Goal: Find specific page/section: Locate a particular part of the current website

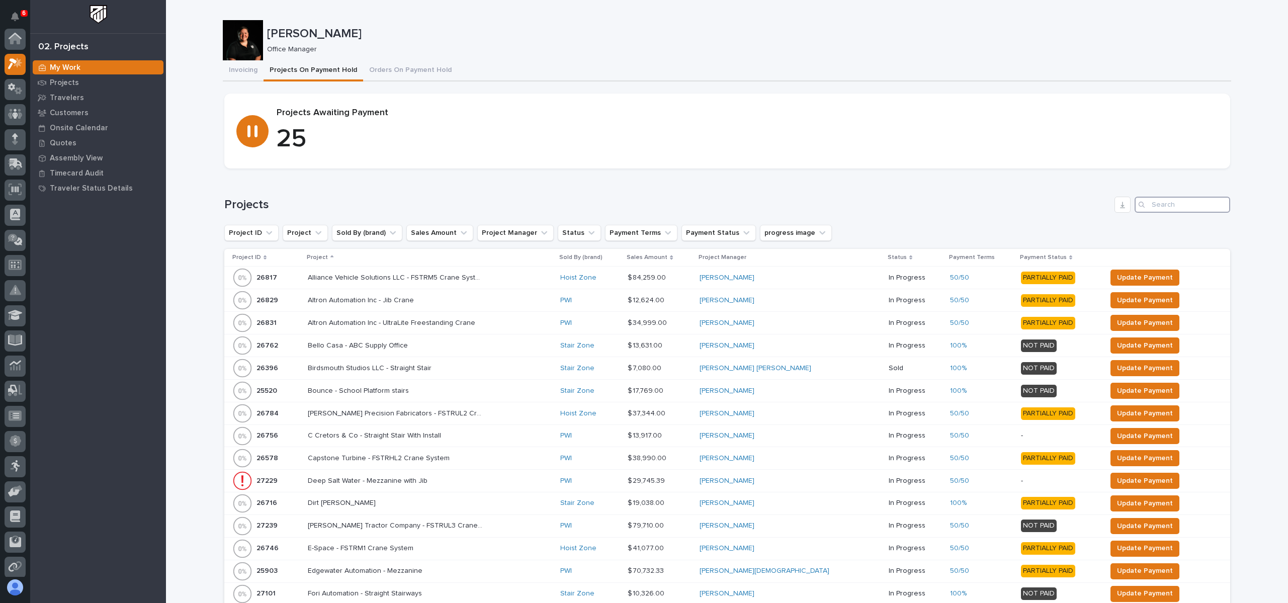
click at [1181, 210] on input "Search" at bounding box center [1183, 205] width 96 height 16
type input "26838"
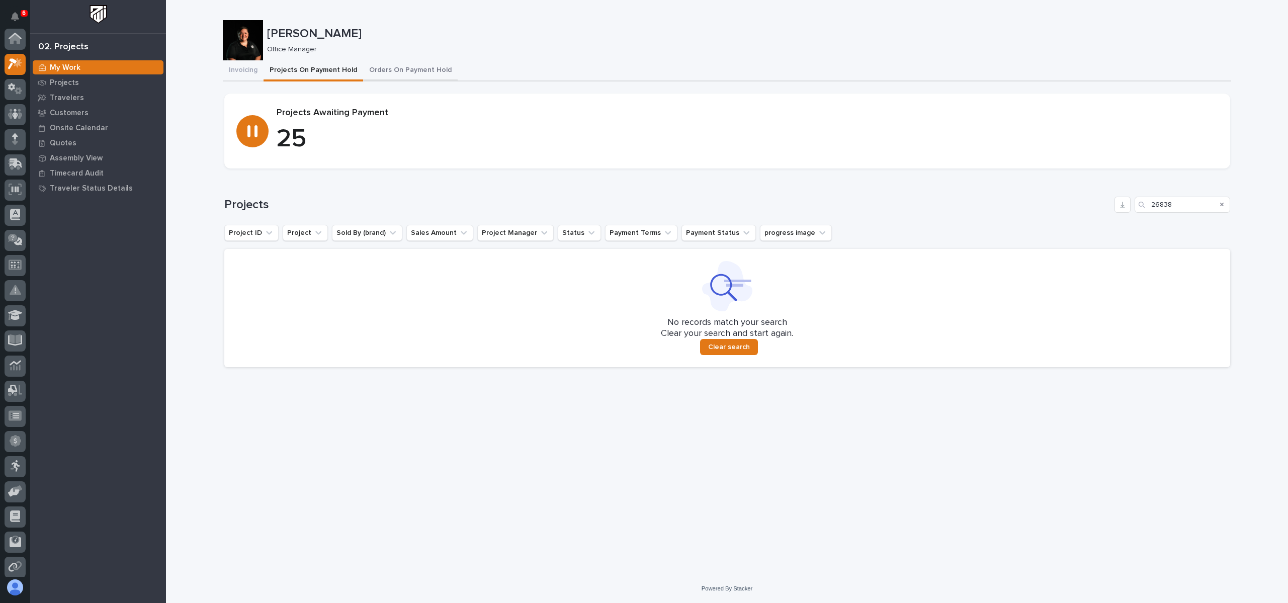
click at [418, 66] on button "Orders On Payment Hold" at bounding box center [410, 70] width 95 height 21
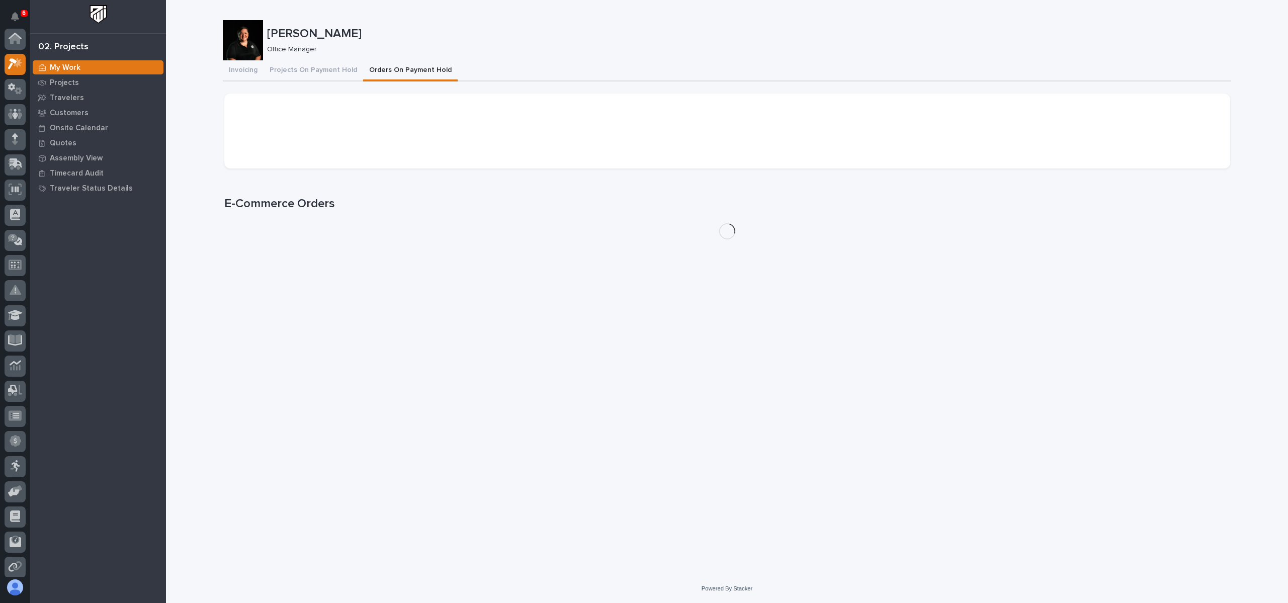
scroll to position [25, 0]
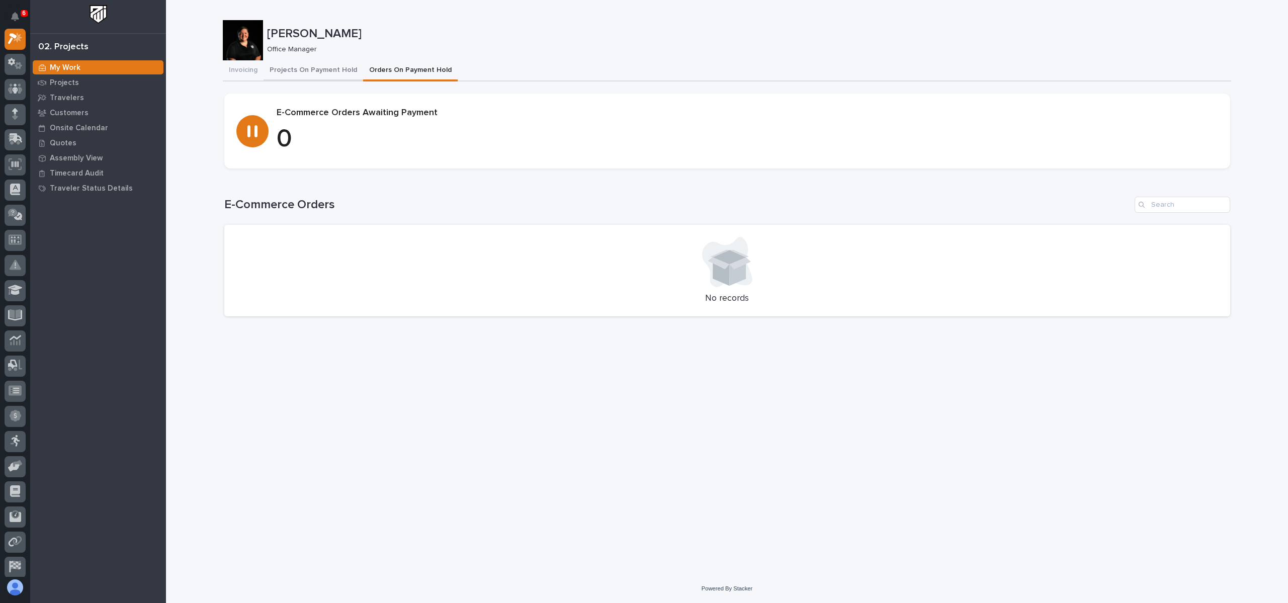
click at [334, 61] on button "Projects On Payment Hold" at bounding box center [314, 70] width 100 height 21
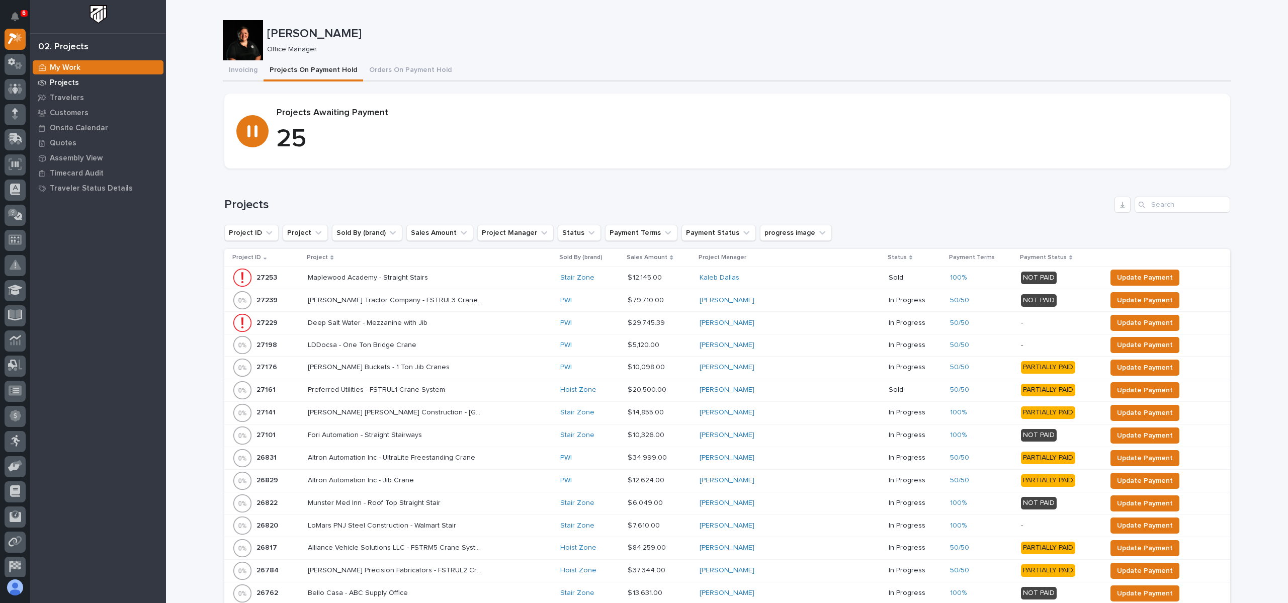
click at [66, 81] on p "Projects" at bounding box center [64, 82] width 29 height 9
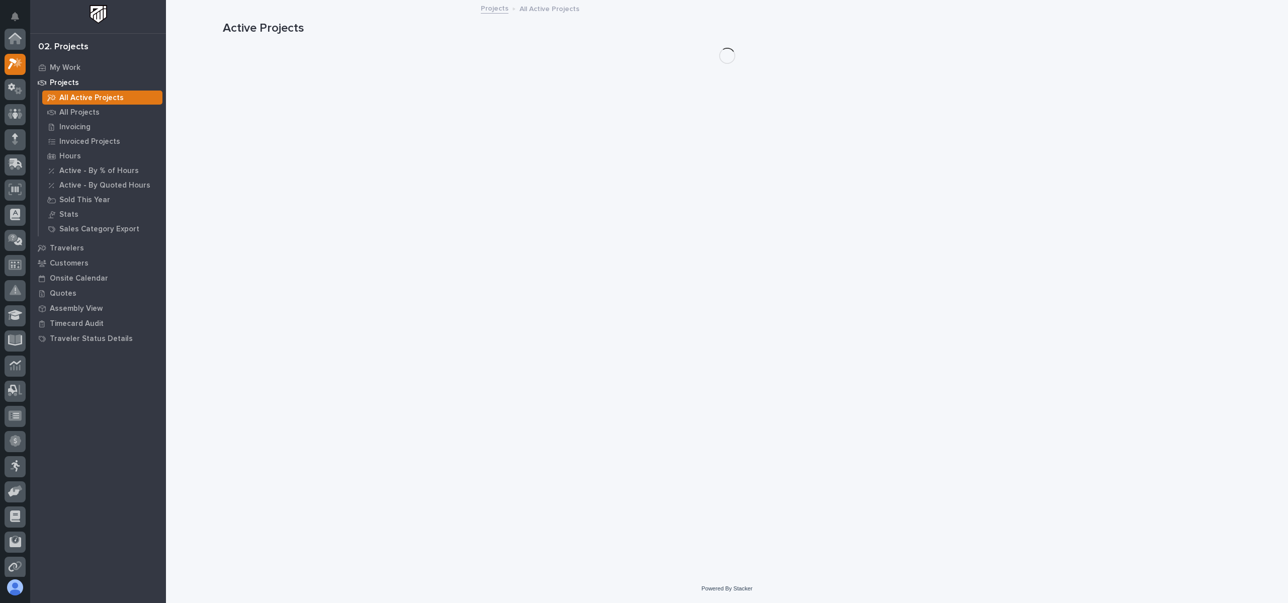
scroll to position [25, 0]
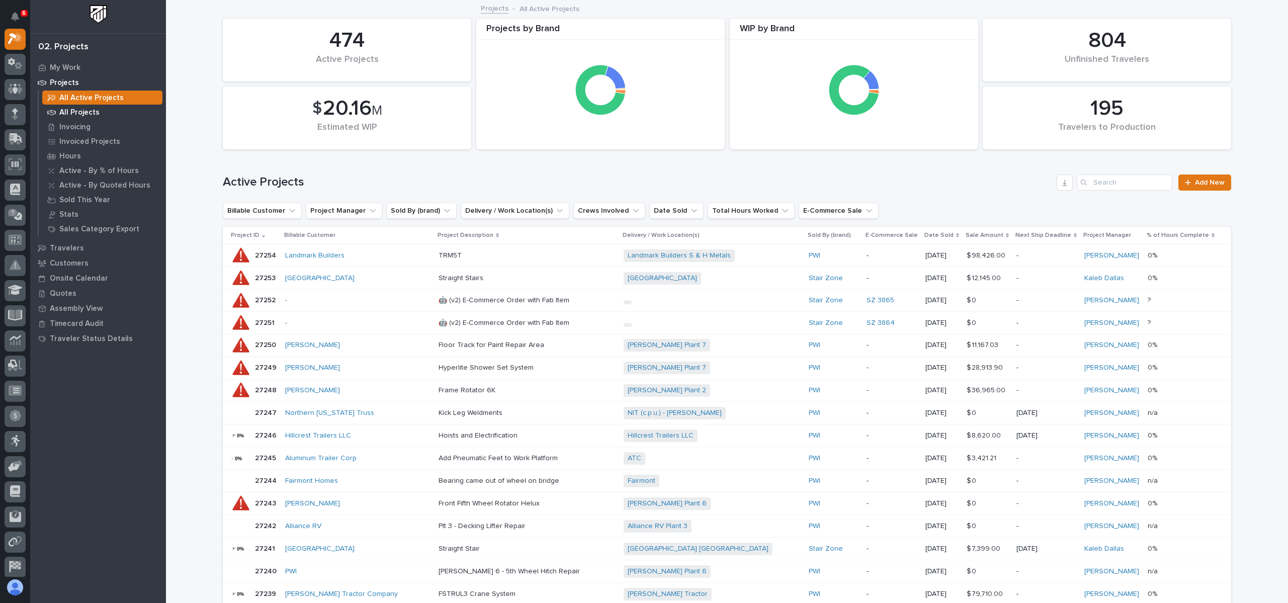
click at [78, 107] on div "All Projects" at bounding box center [102, 112] width 120 height 14
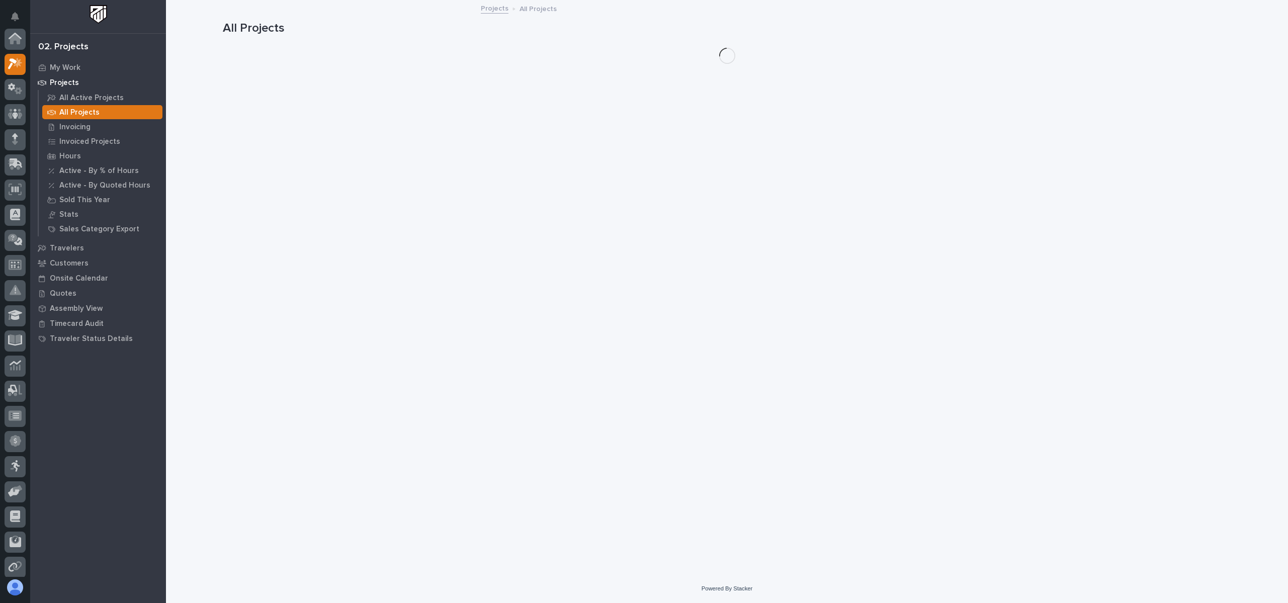
scroll to position [25, 0]
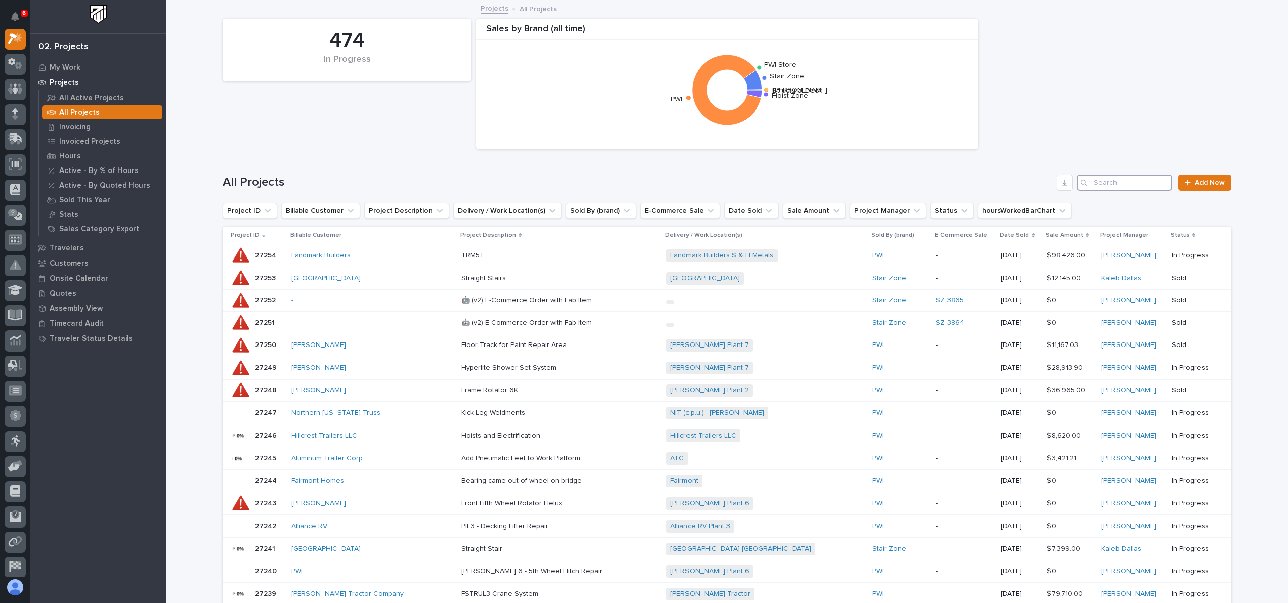
click at [1091, 182] on input "Search" at bounding box center [1125, 183] width 96 height 16
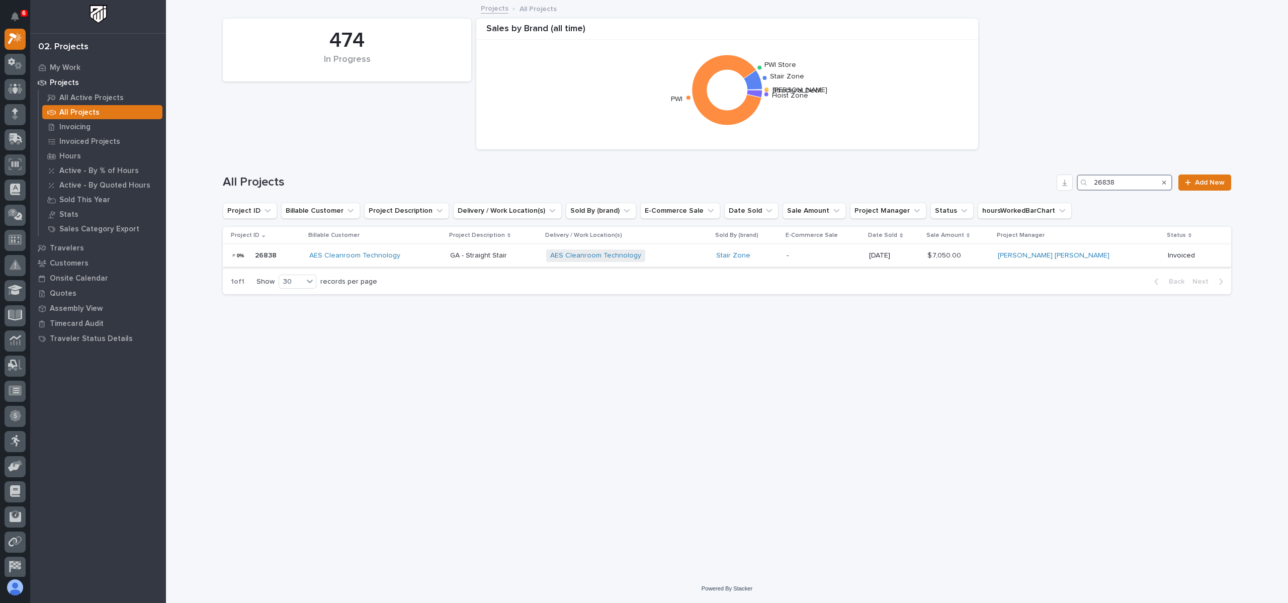
type input "26838"
click at [259, 259] on p "26838" at bounding box center [267, 254] width 24 height 11
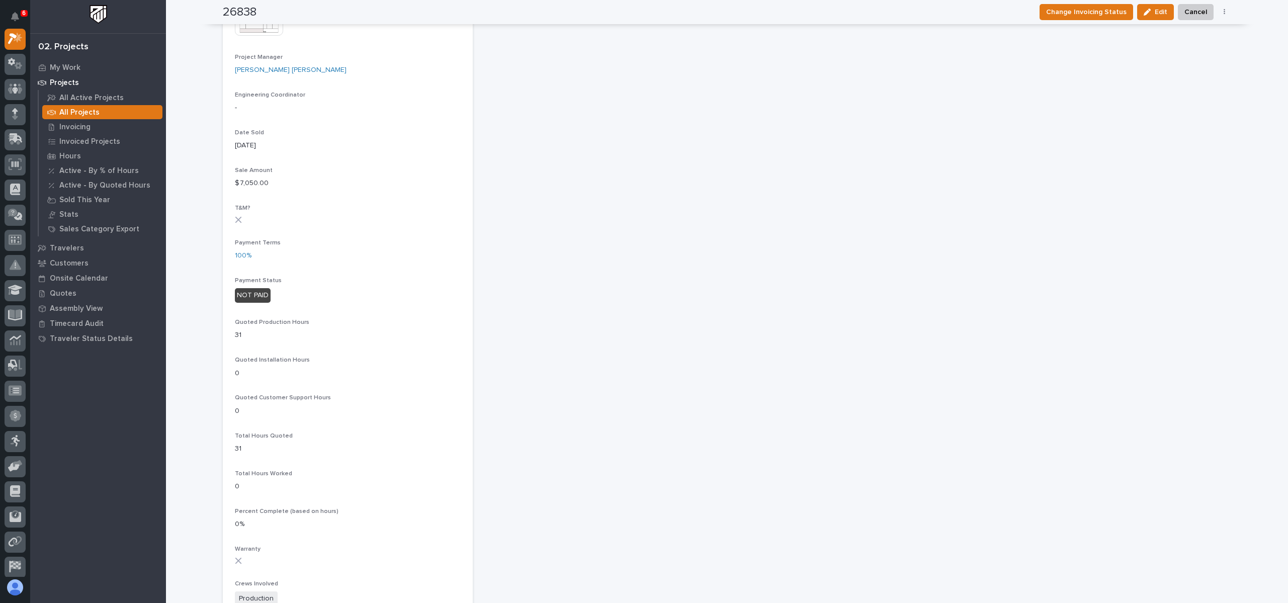
scroll to position [453, 0]
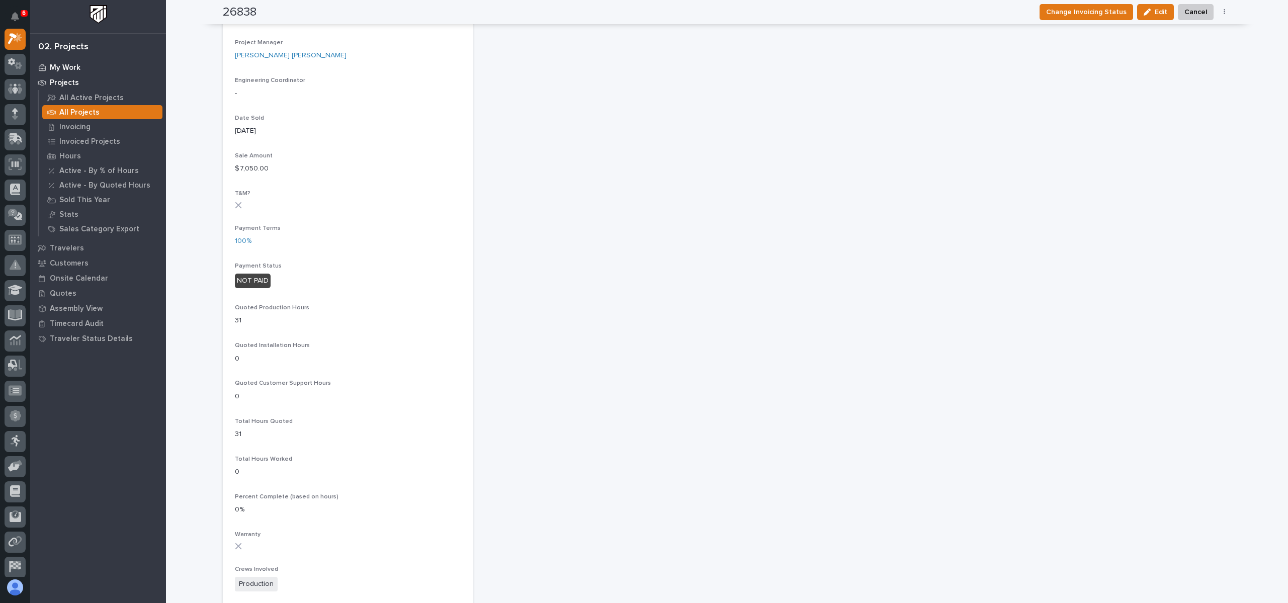
click at [60, 67] on p "My Work" at bounding box center [65, 67] width 31 height 9
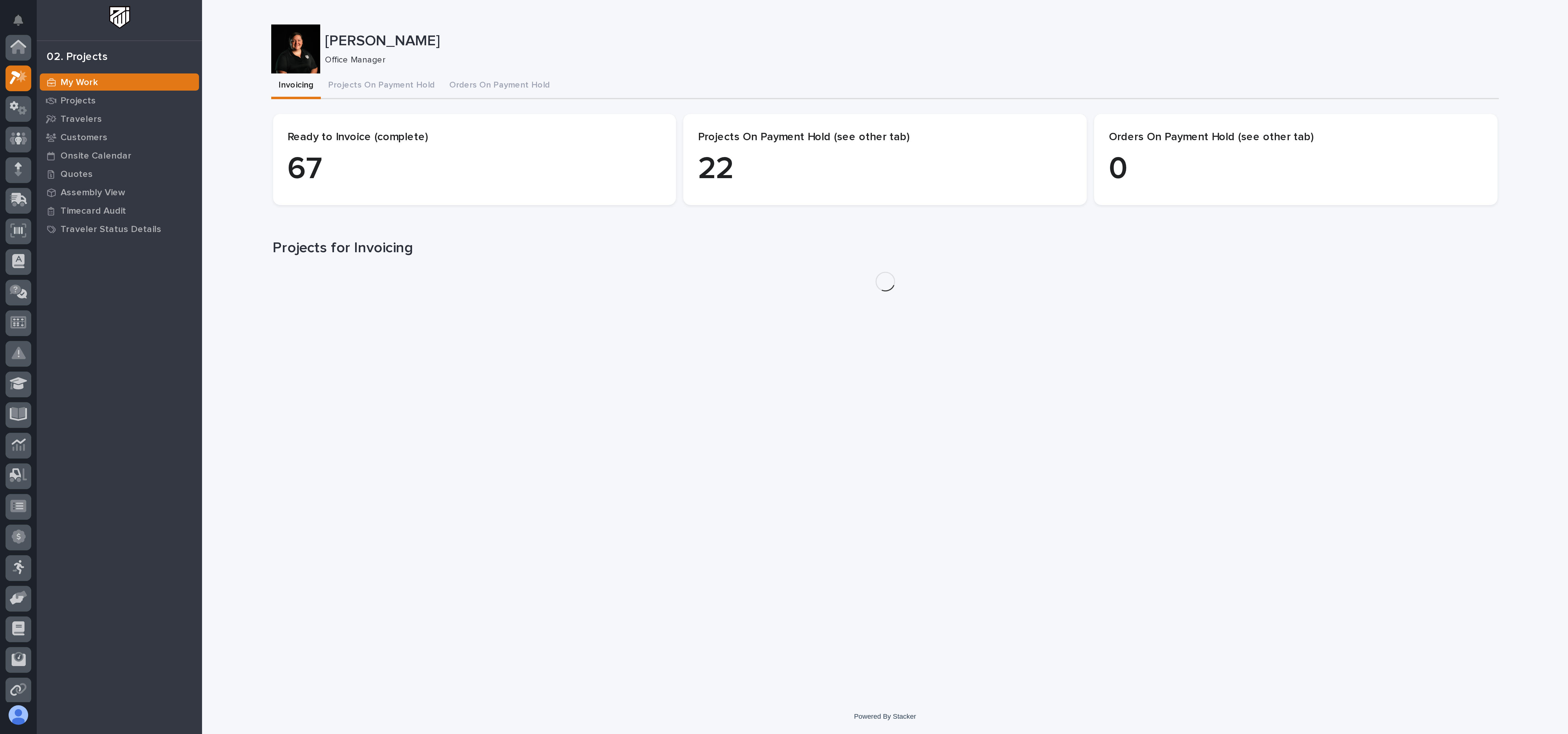
scroll to position [15, 0]
click at [191, 42] on button "Projects On Payment Hold" at bounding box center [191, 43] width 61 height 13
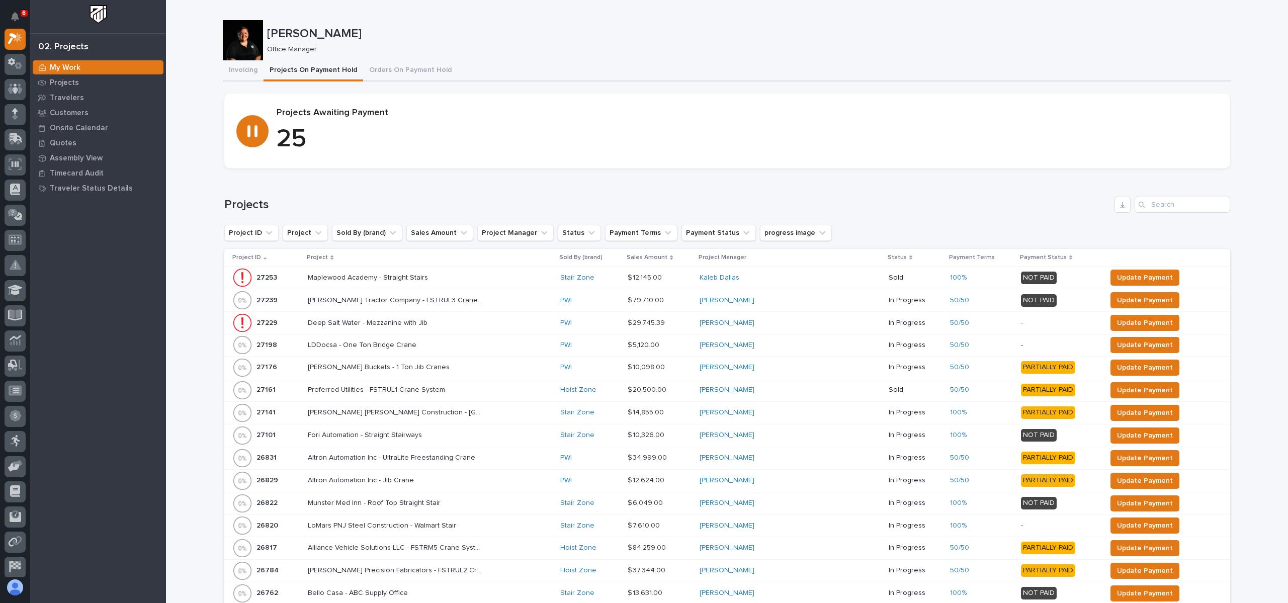
click at [314, 69] on button "Projects On Payment Hold" at bounding box center [314, 70] width 100 height 21
click at [323, 257] on p "Project" at bounding box center [317, 257] width 21 height 11
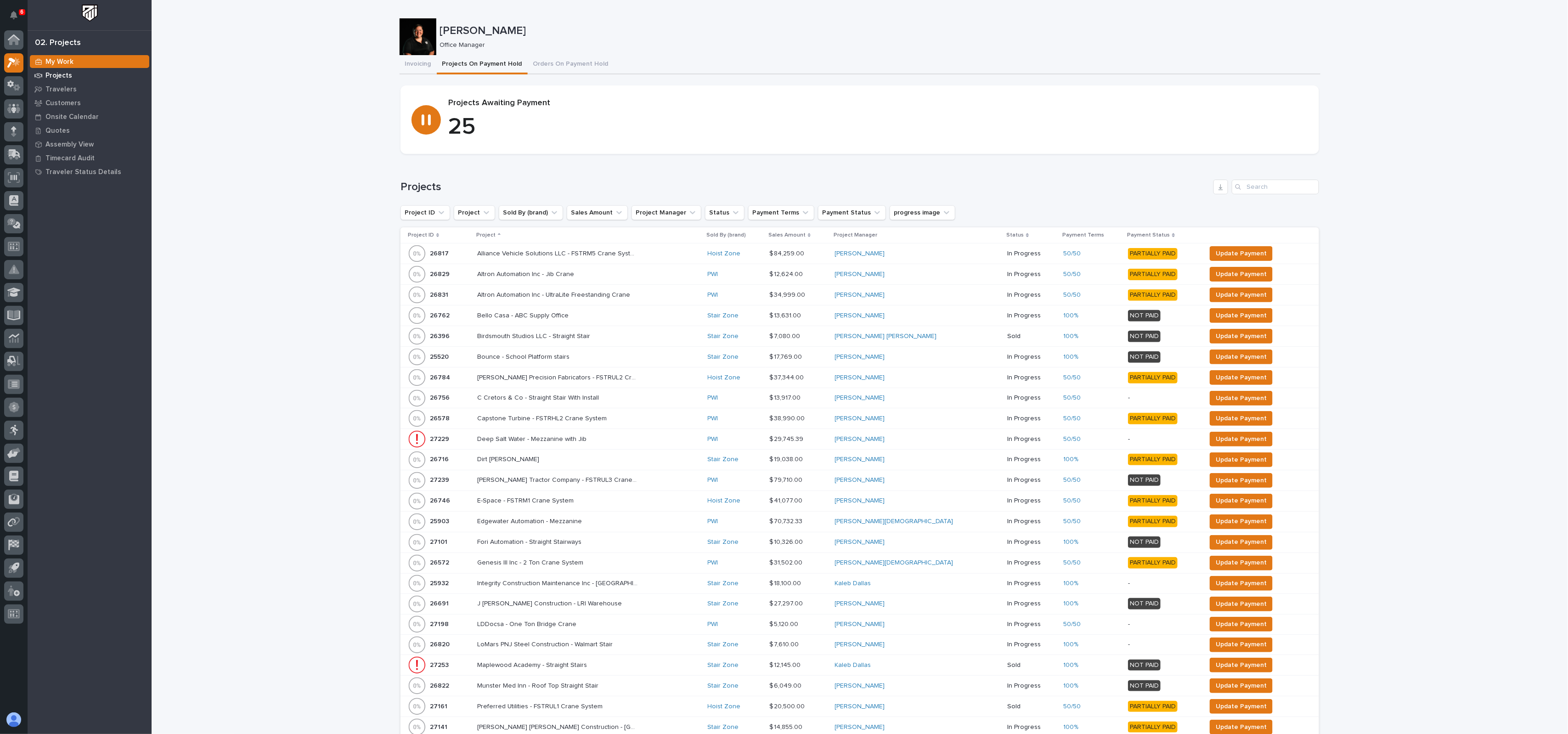
click at [62, 75] on p "Projects" at bounding box center [58, 75] width 26 height 8
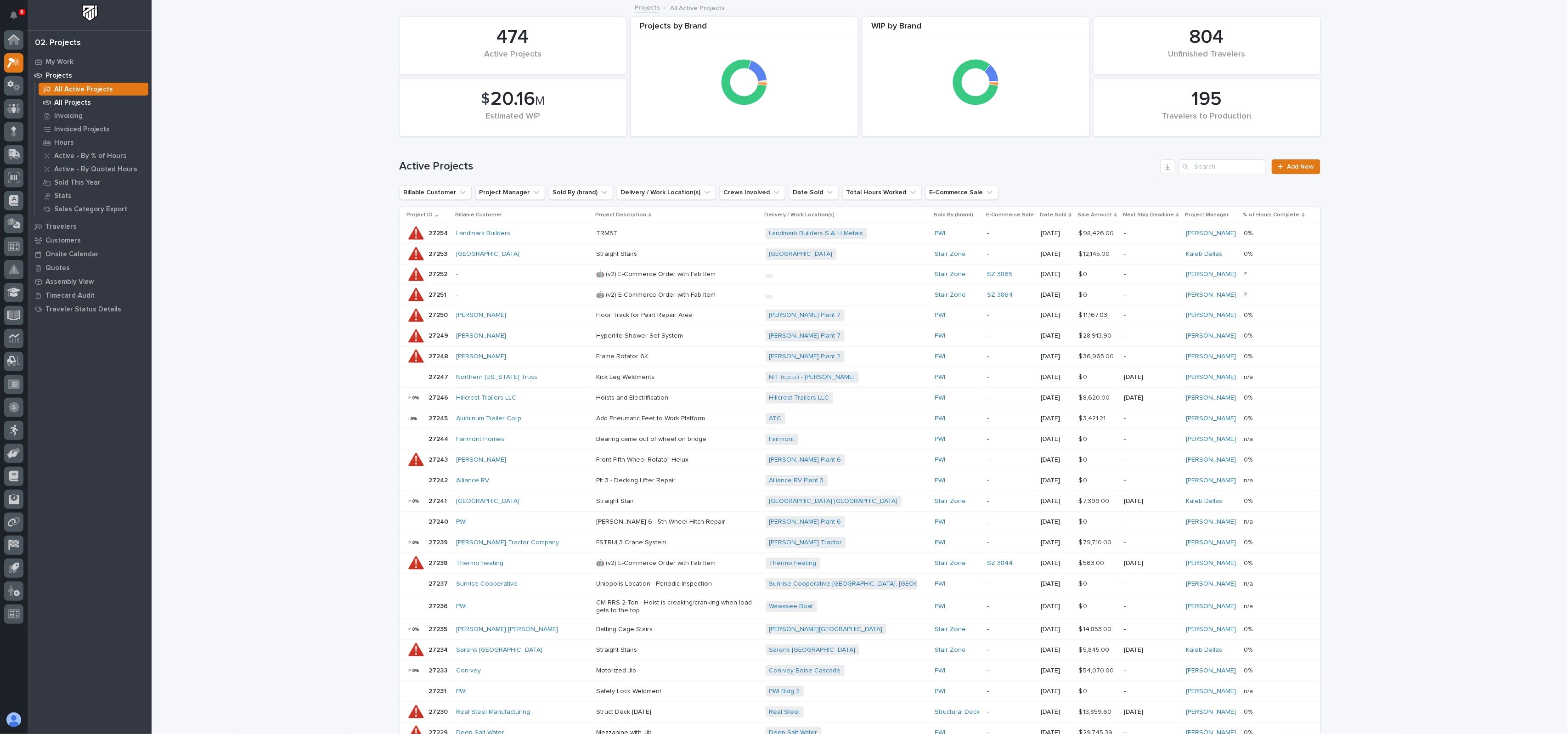
click at [75, 100] on p "All Projects" at bounding box center [72, 102] width 37 height 8
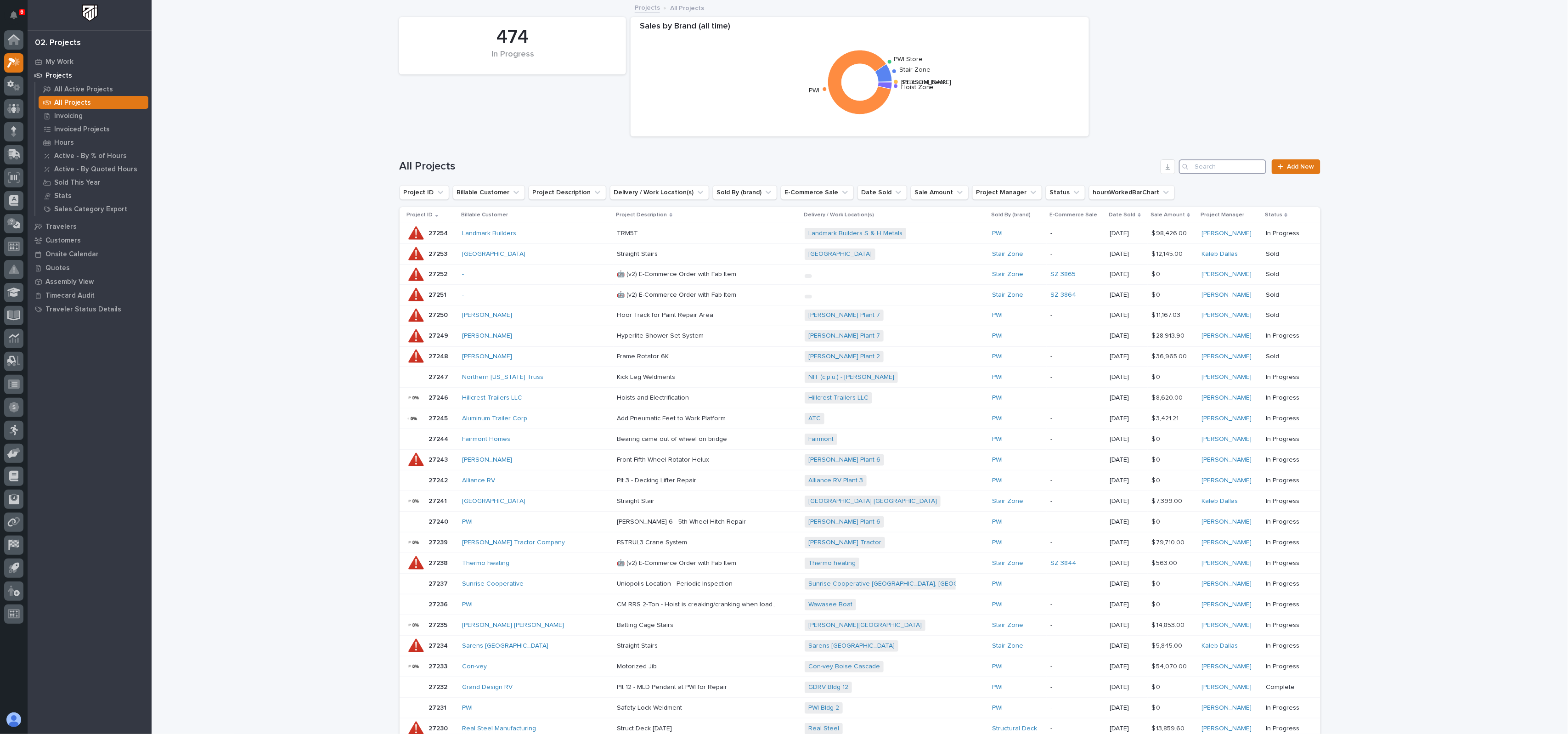
click at [1175, 162] on input "Search" at bounding box center [1223, 167] width 88 height 15
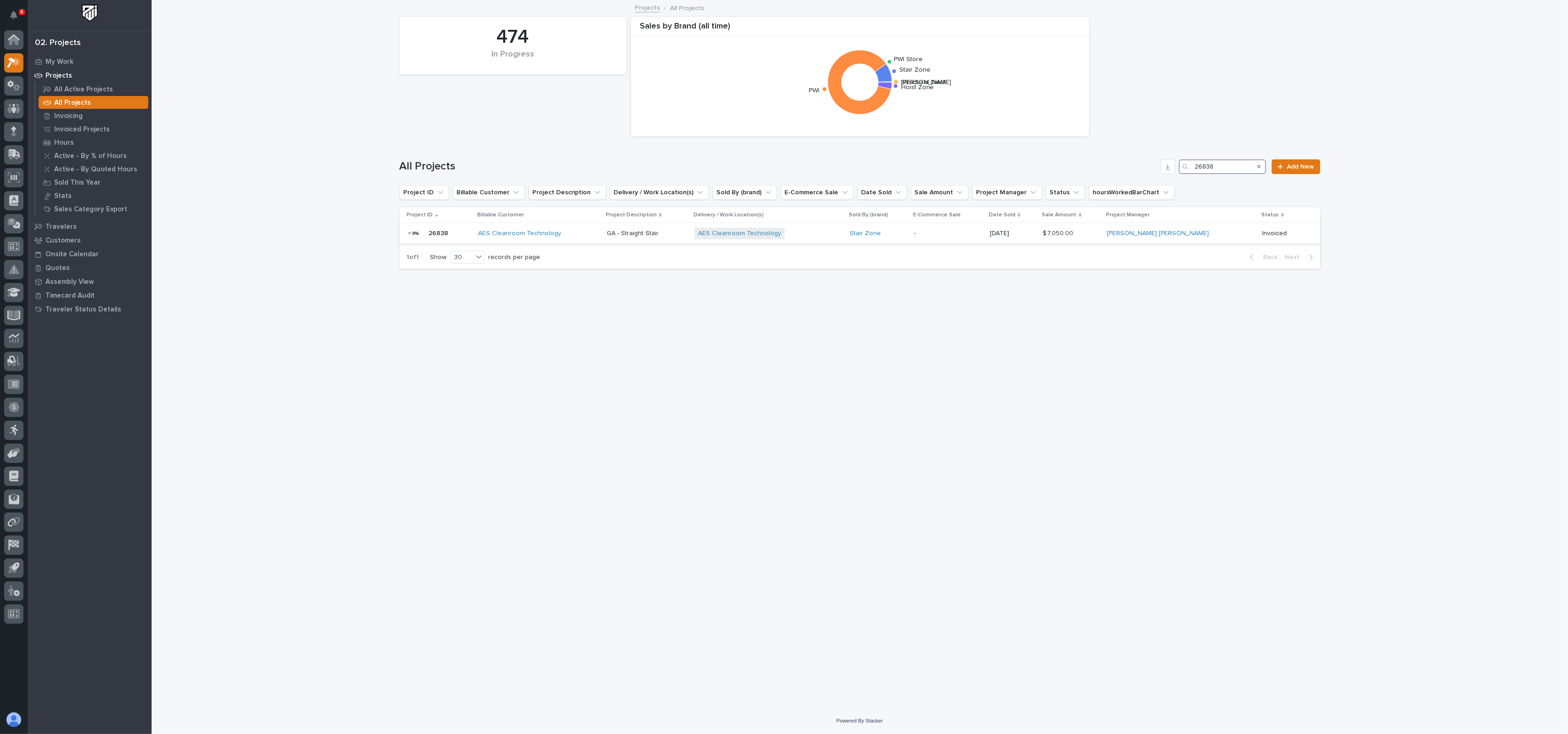
type input "26838"
click at [443, 233] on p "26838" at bounding box center [440, 232] width 22 height 10
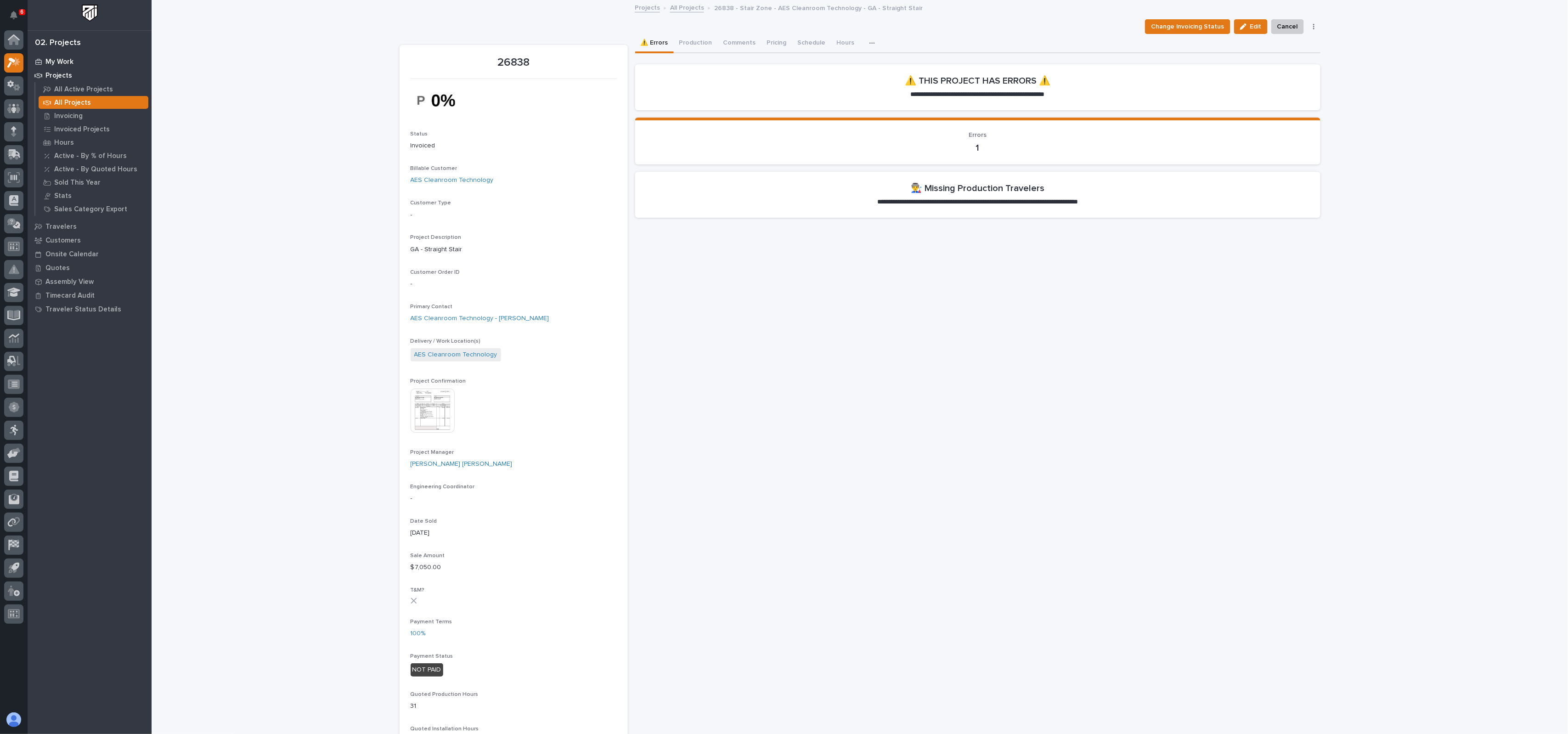
click at [64, 58] on p "My Work" at bounding box center [59, 61] width 28 height 8
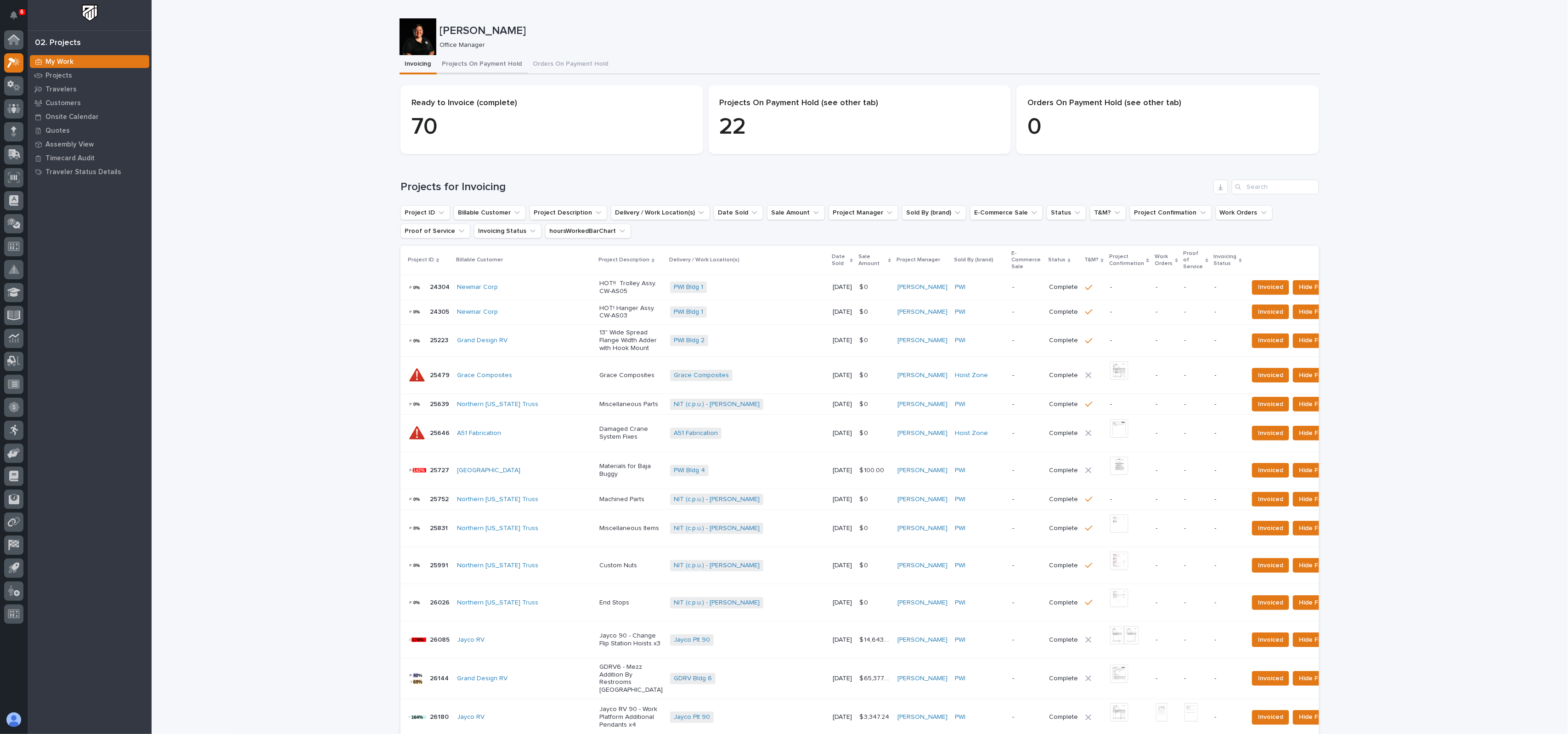
click at [458, 66] on button "Projects On Payment Hold" at bounding box center [482, 64] width 91 height 19
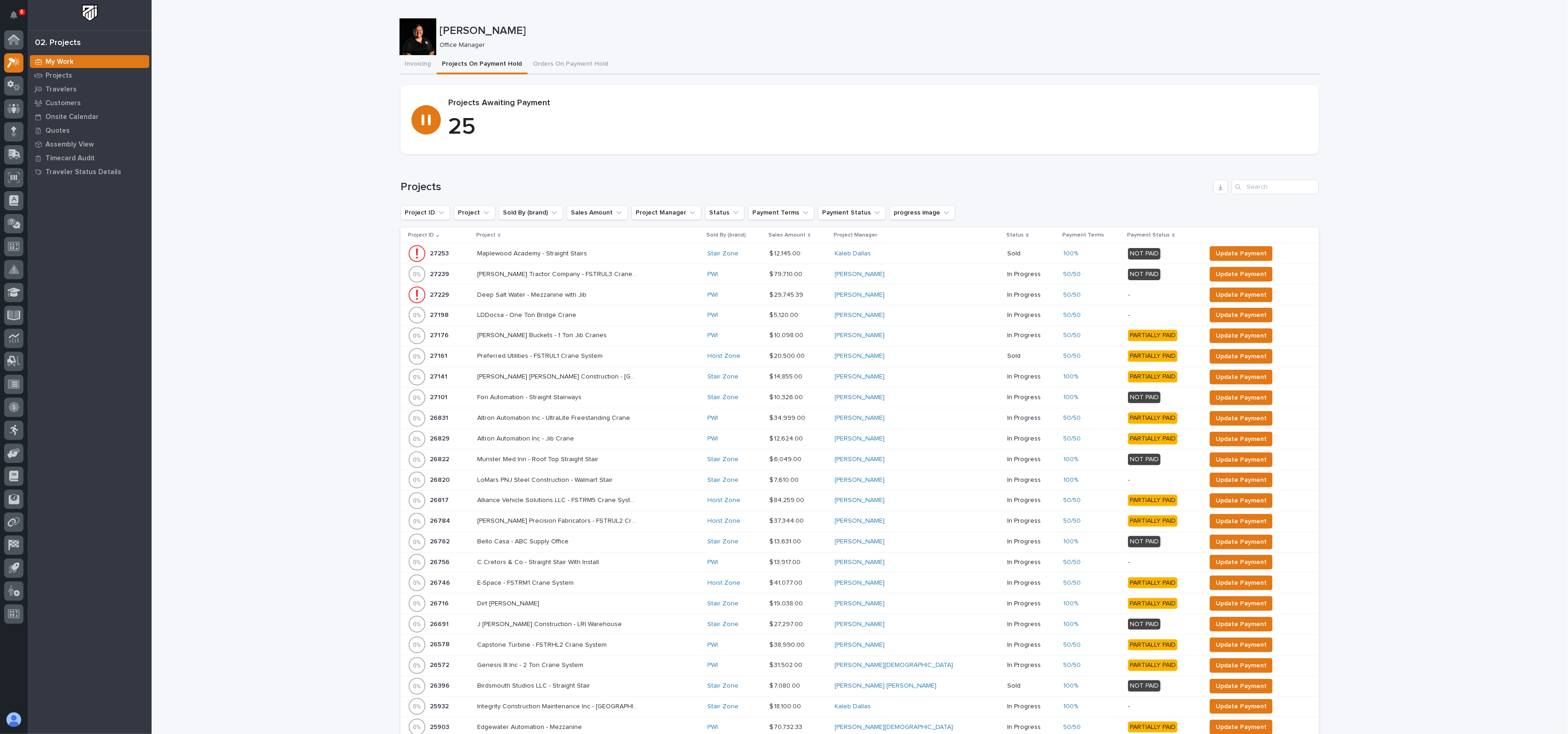
click at [483, 235] on p "Project" at bounding box center [486, 235] width 19 height 10
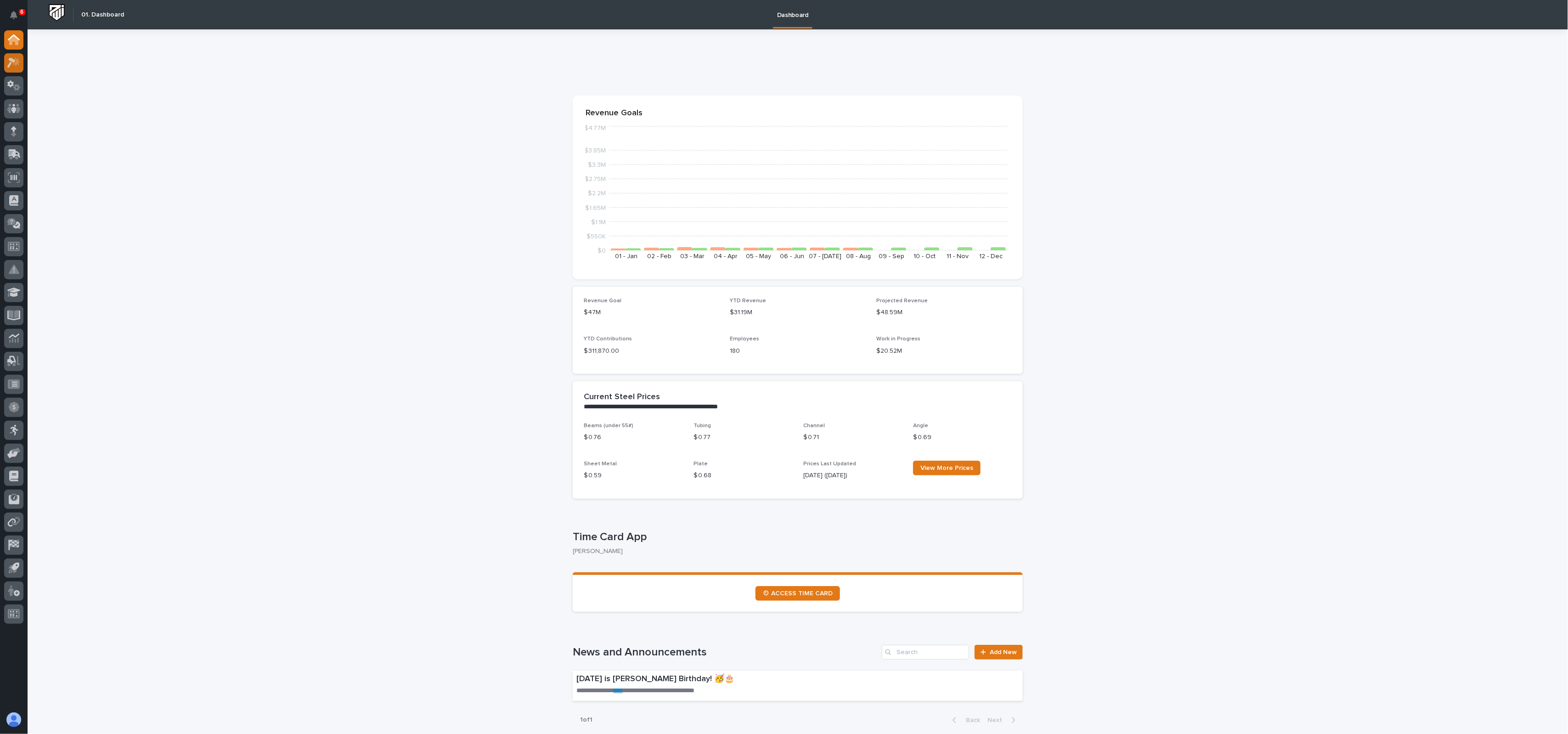
click at [18, 59] on icon at bounding box center [16, 61] width 8 height 9
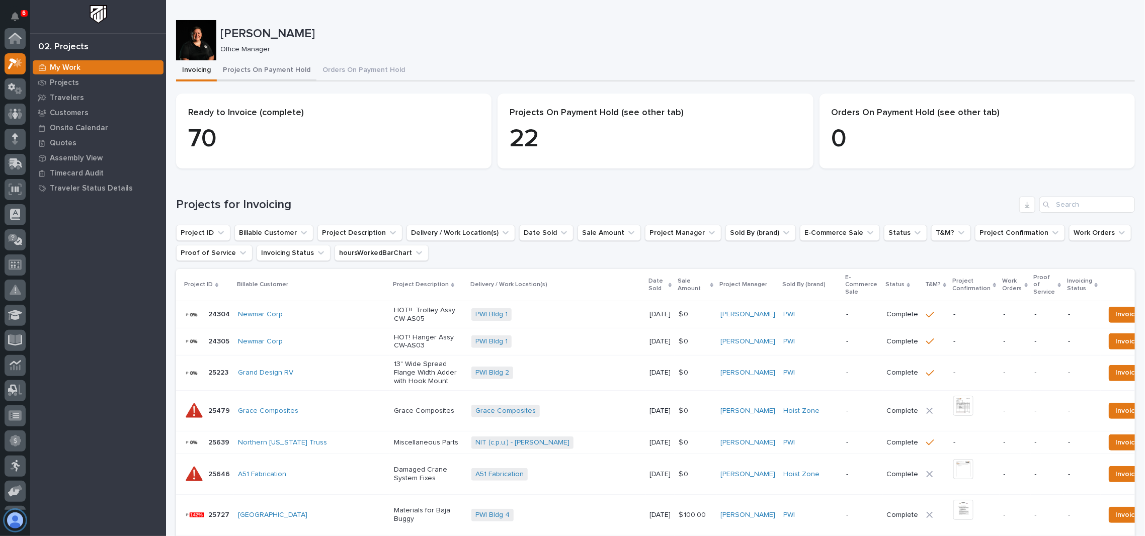
click at [264, 70] on button "Projects On Payment Hold" at bounding box center [267, 70] width 100 height 21
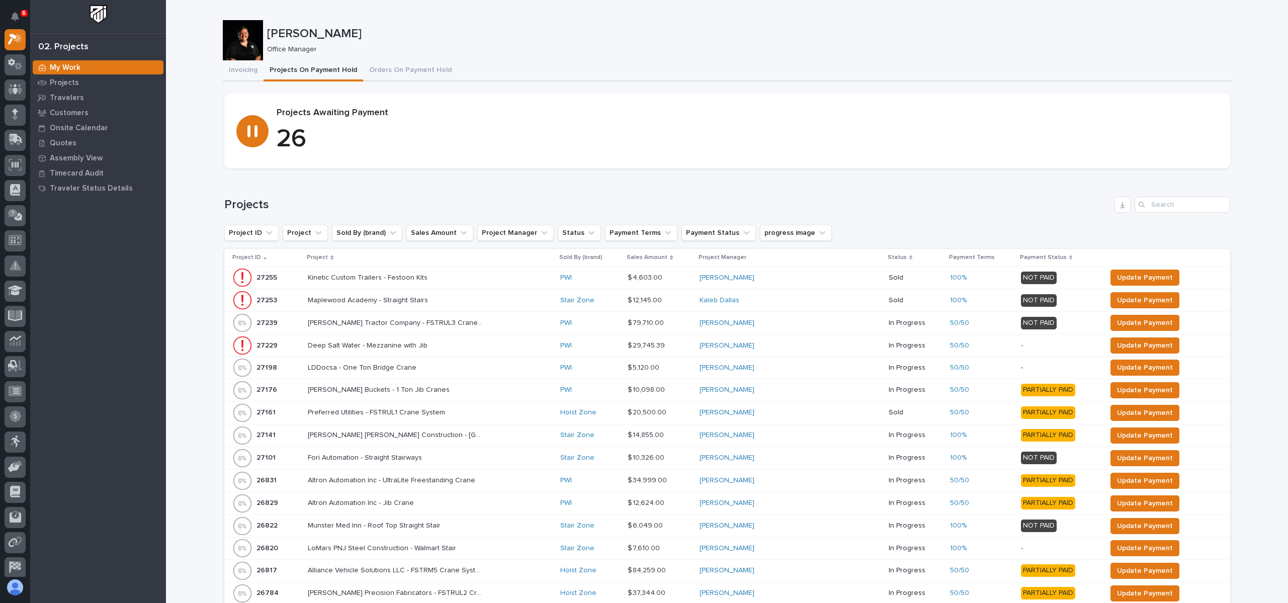
scroll to position [25, 0]
click at [325, 259] on p "Project" at bounding box center [317, 257] width 21 height 11
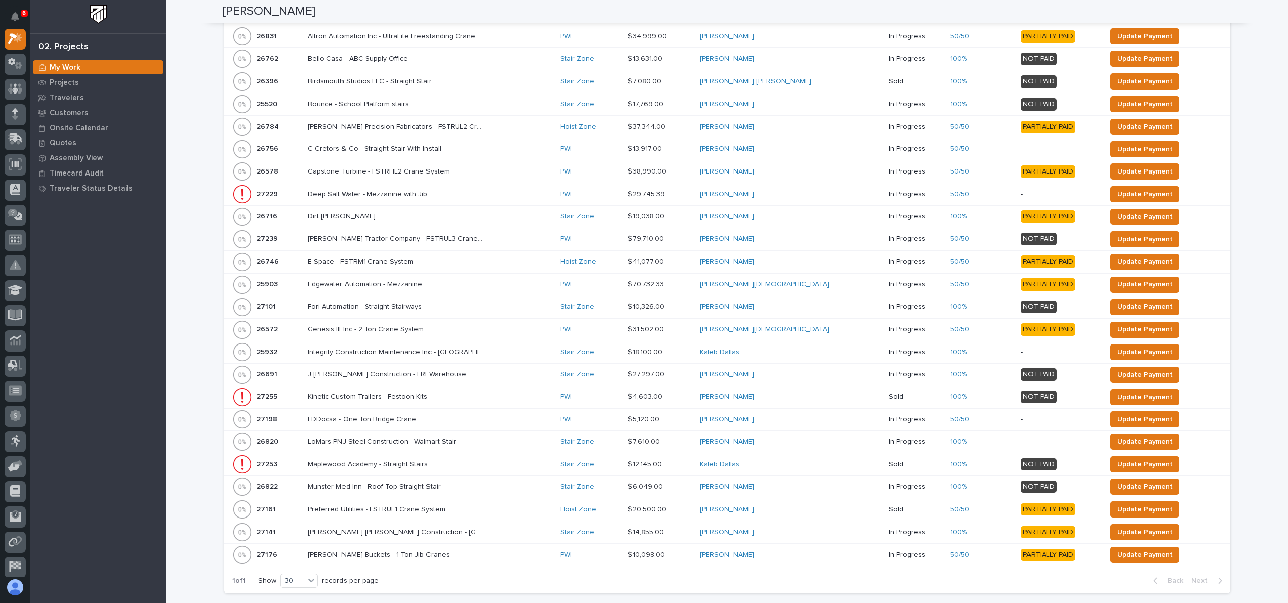
scroll to position [302, 0]
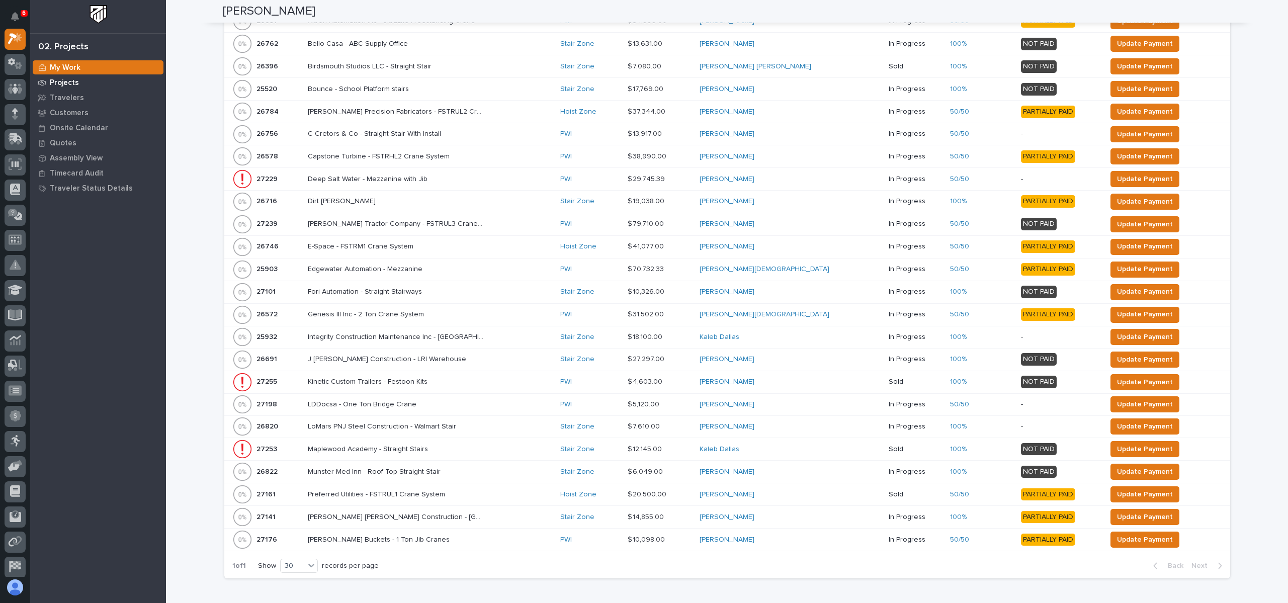
click at [59, 83] on p "Projects" at bounding box center [64, 82] width 29 height 9
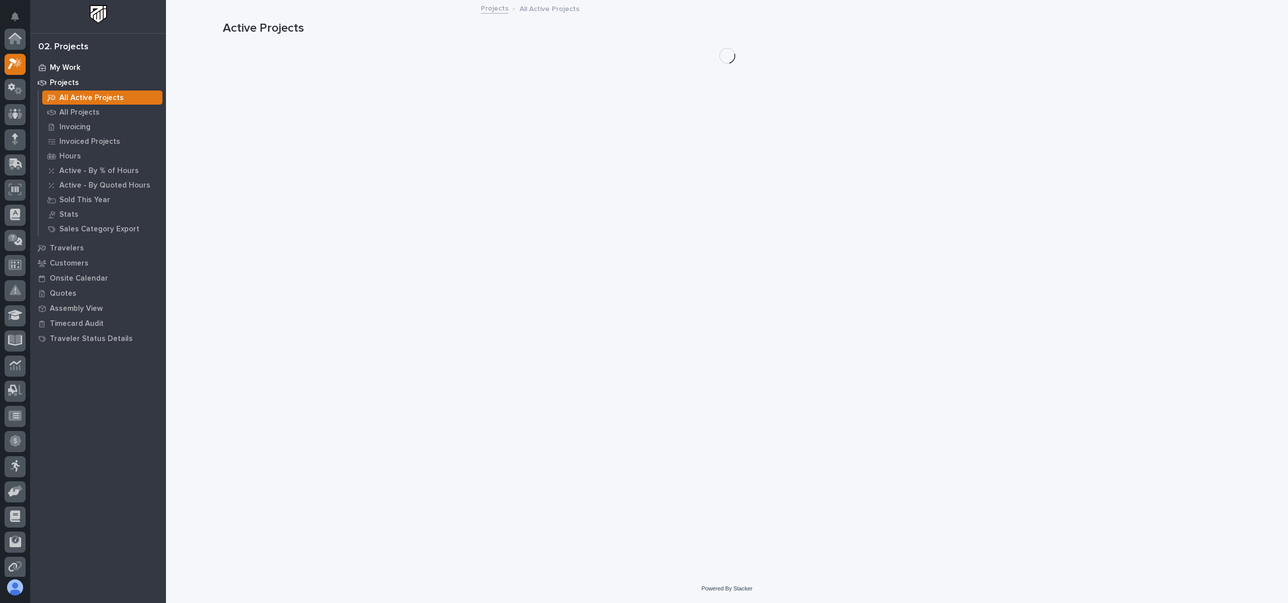
scroll to position [25, 0]
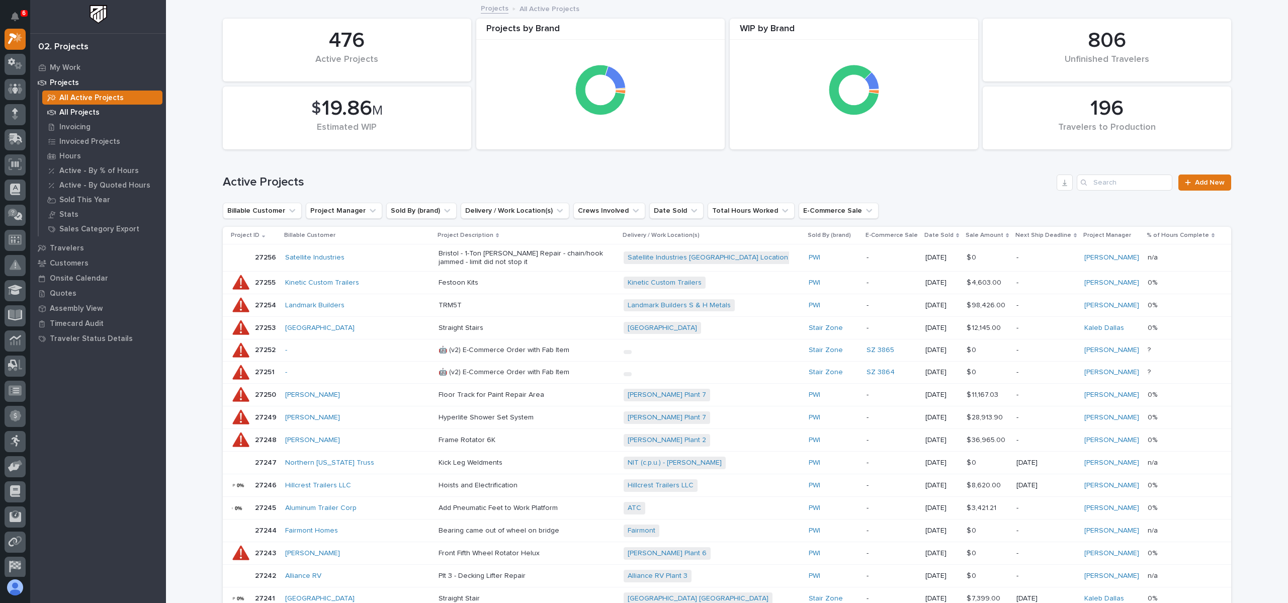
click at [70, 110] on p "All Projects" at bounding box center [79, 112] width 40 height 9
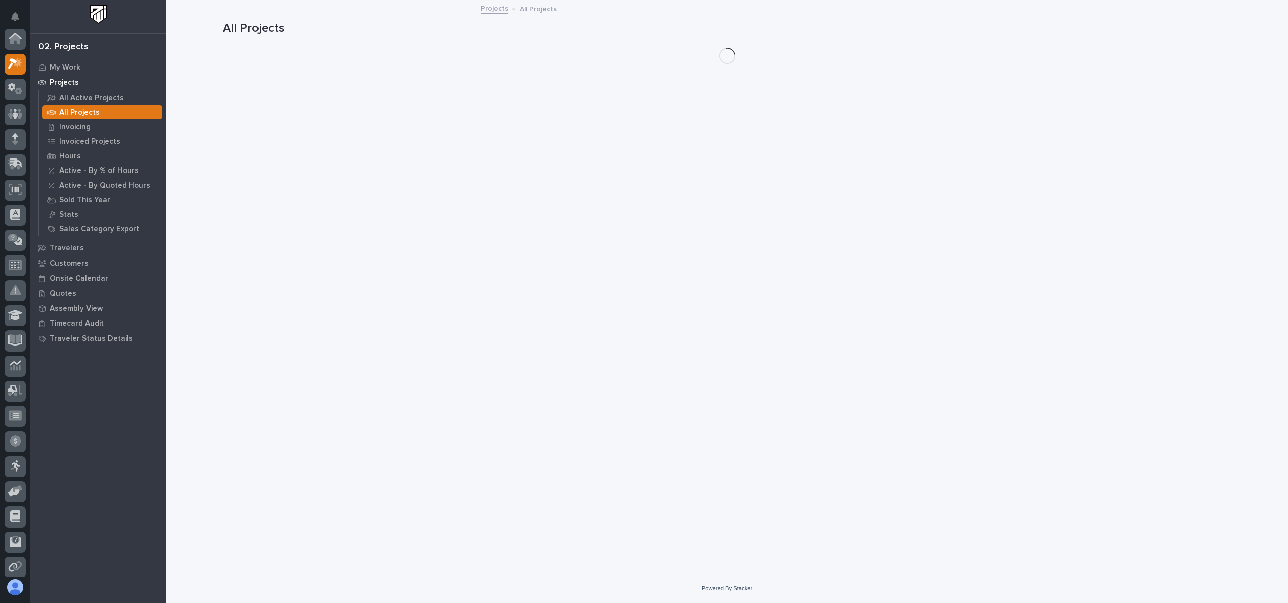
scroll to position [25, 0]
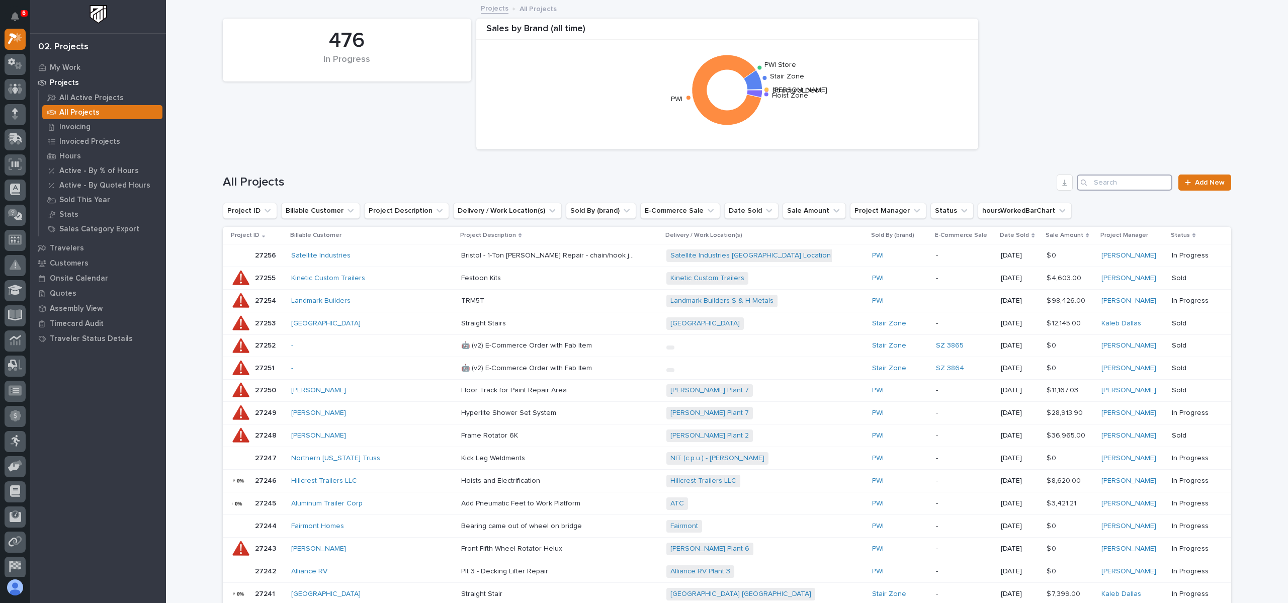
click at [1126, 185] on input "Search" at bounding box center [1125, 183] width 96 height 16
type input "27107"
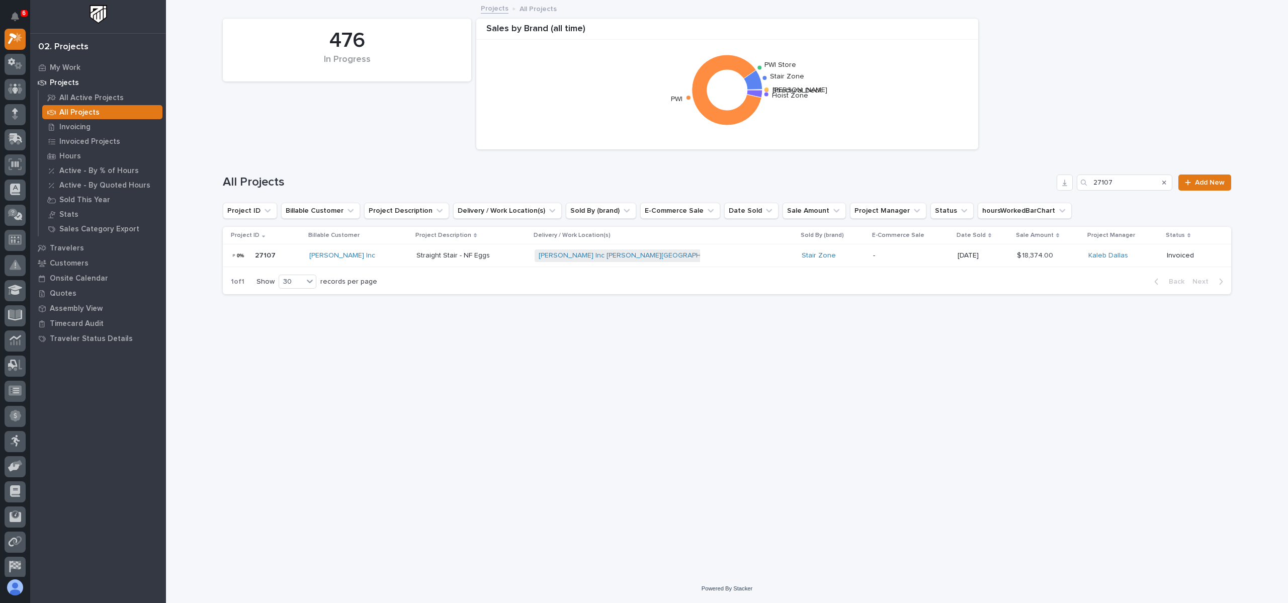
click at [262, 258] on p "27107" at bounding box center [266, 254] width 23 height 11
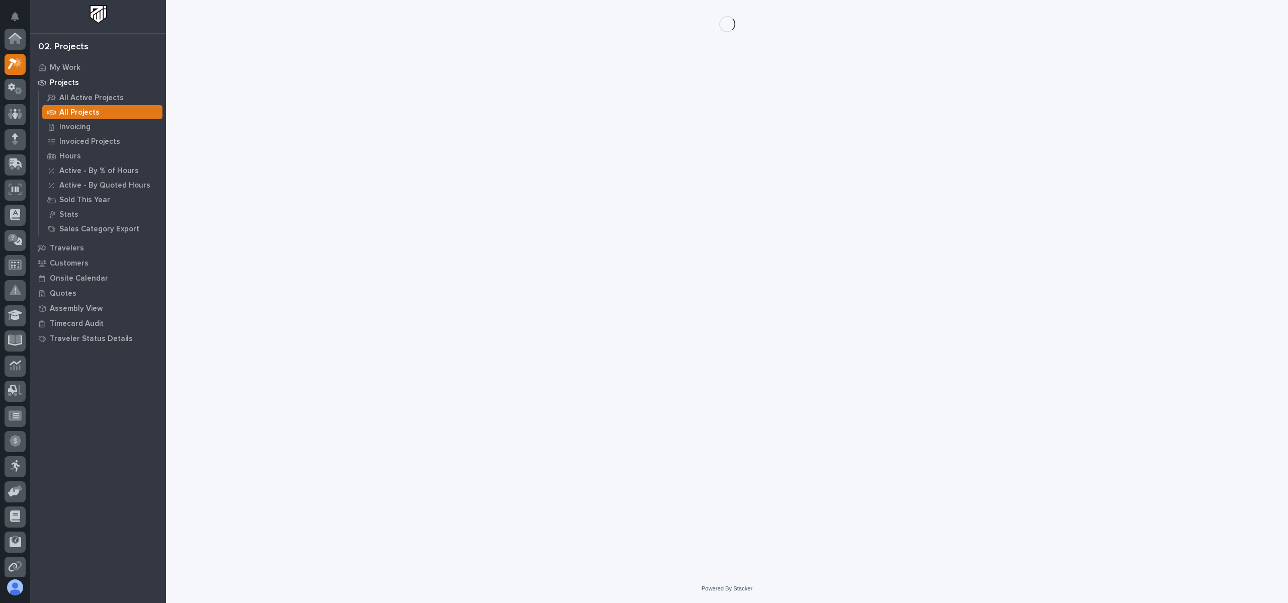
scroll to position [25, 0]
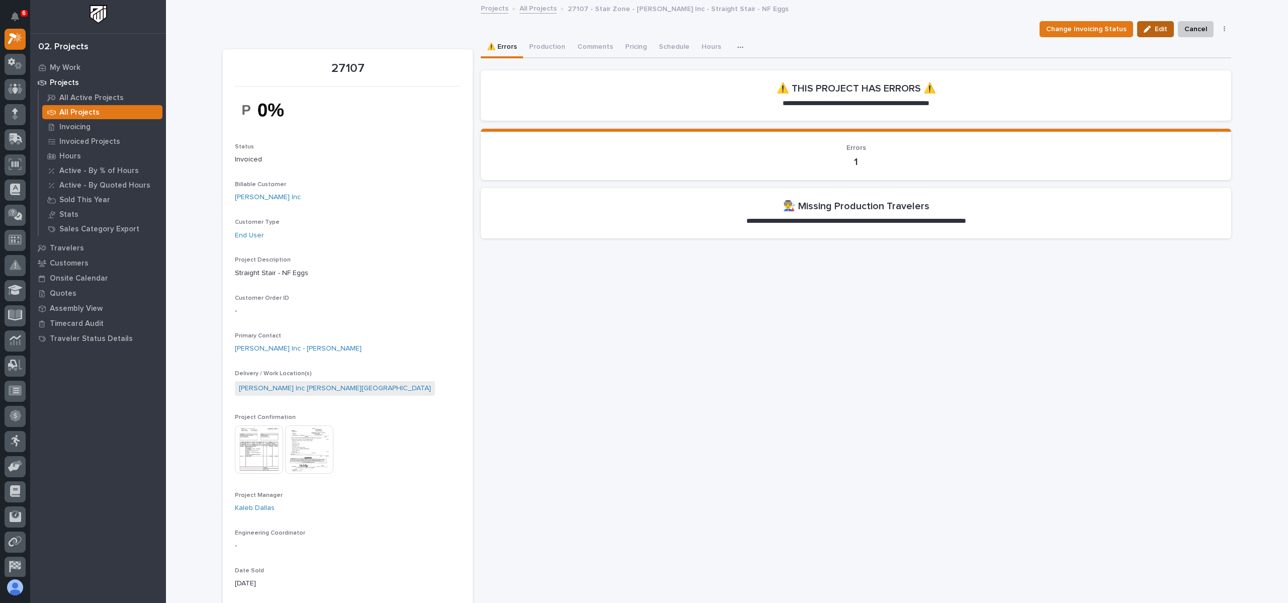
click at [1155, 25] on span "Edit" at bounding box center [1161, 29] width 13 height 9
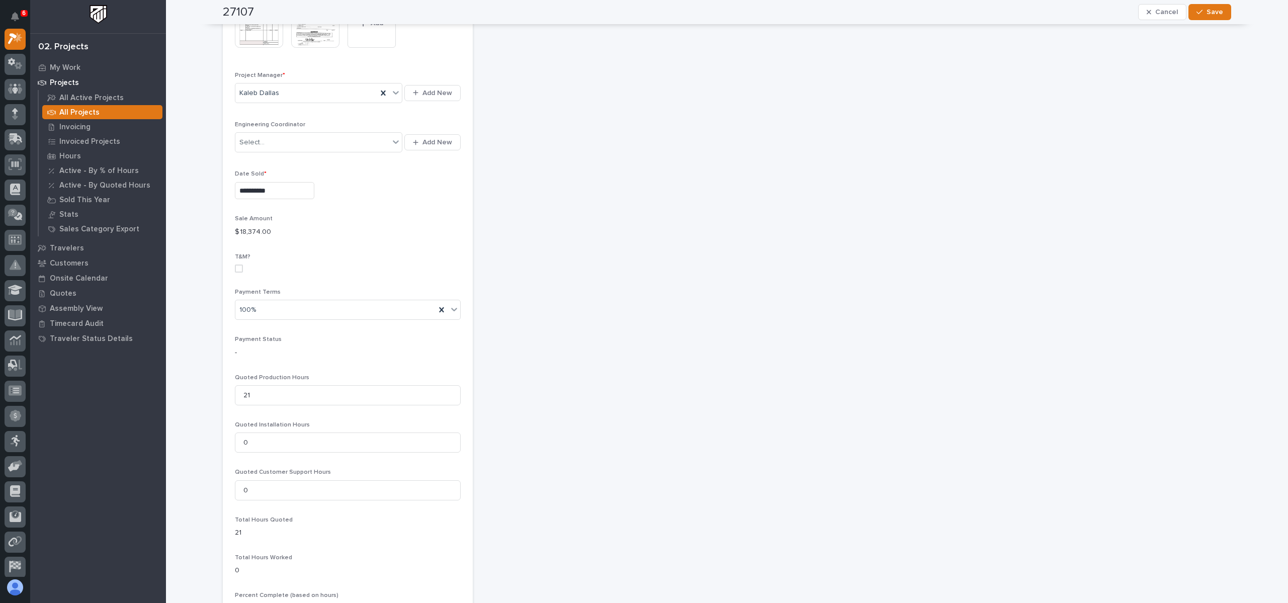
scroll to position [0, 0]
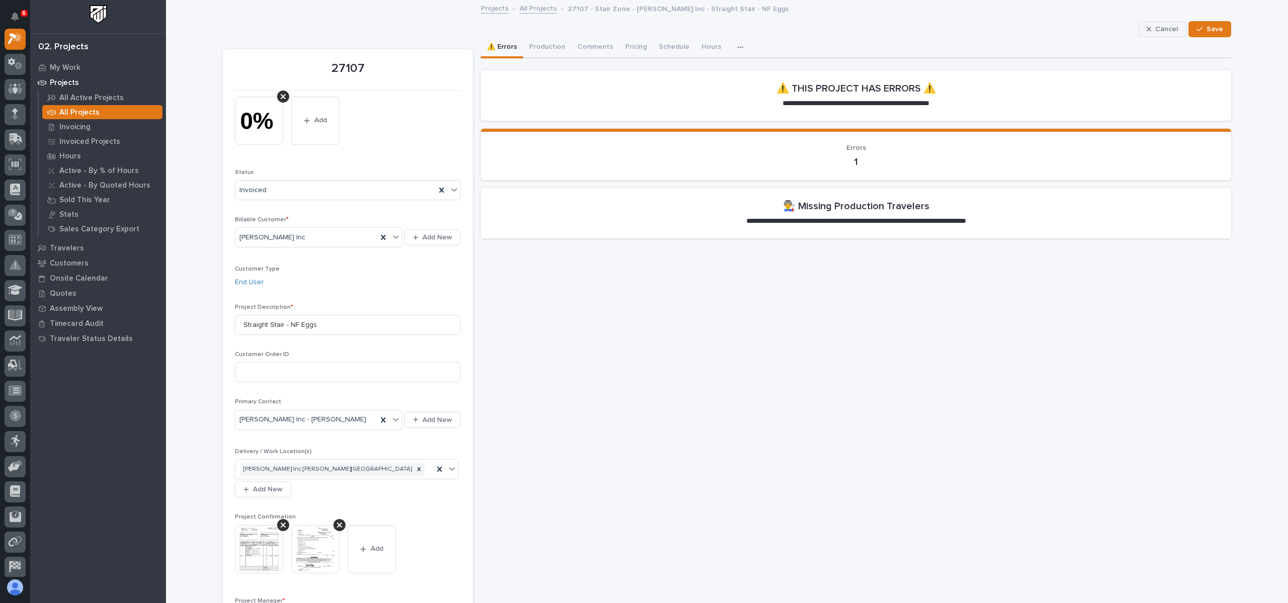
click at [1147, 28] on icon "button" at bounding box center [1149, 29] width 5 height 7
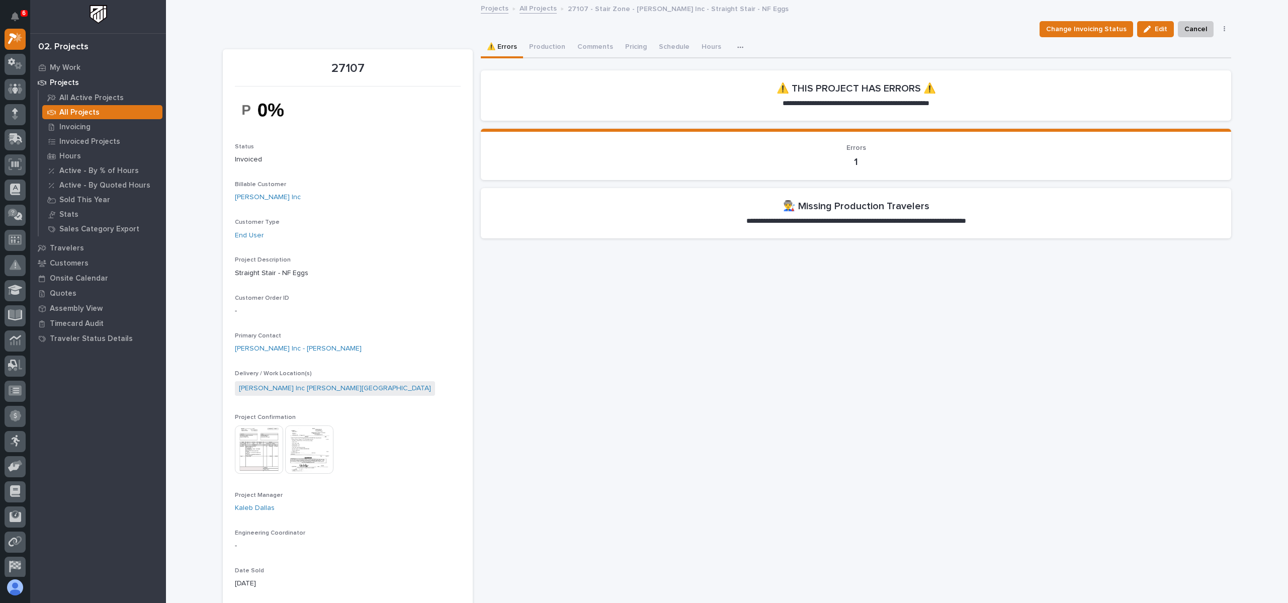
click at [540, 9] on link "All Projects" at bounding box center [538, 8] width 37 height 12
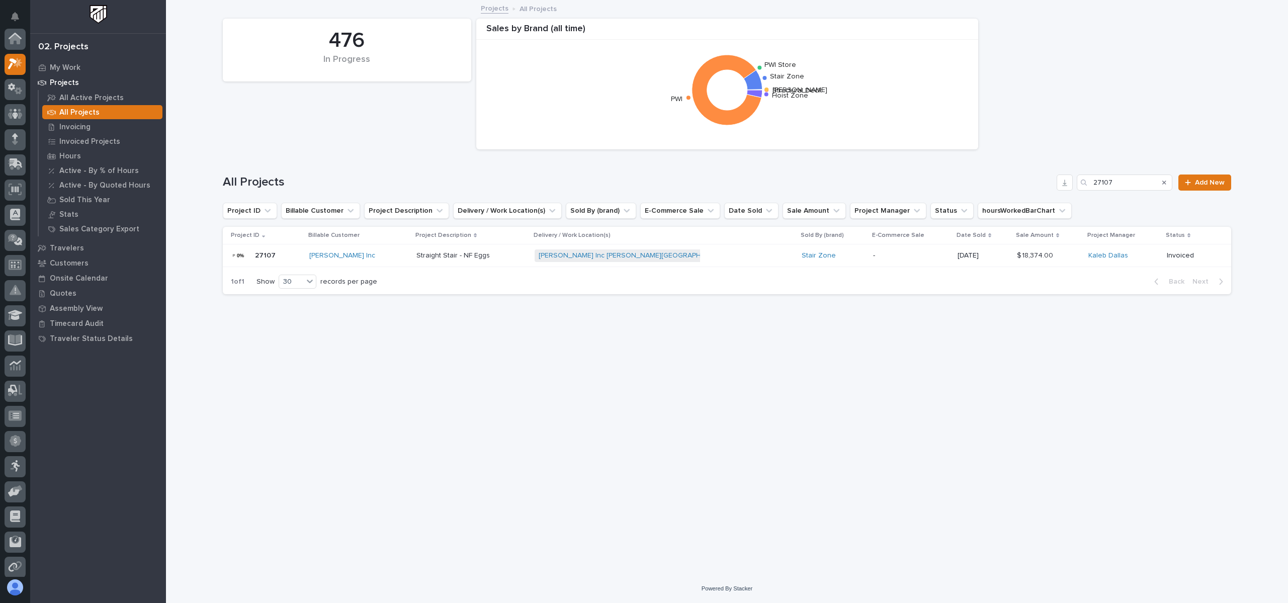
scroll to position [25, 0]
click at [72, 68] on p "My Work" at bounding box center [65, 67] width 31 height 9
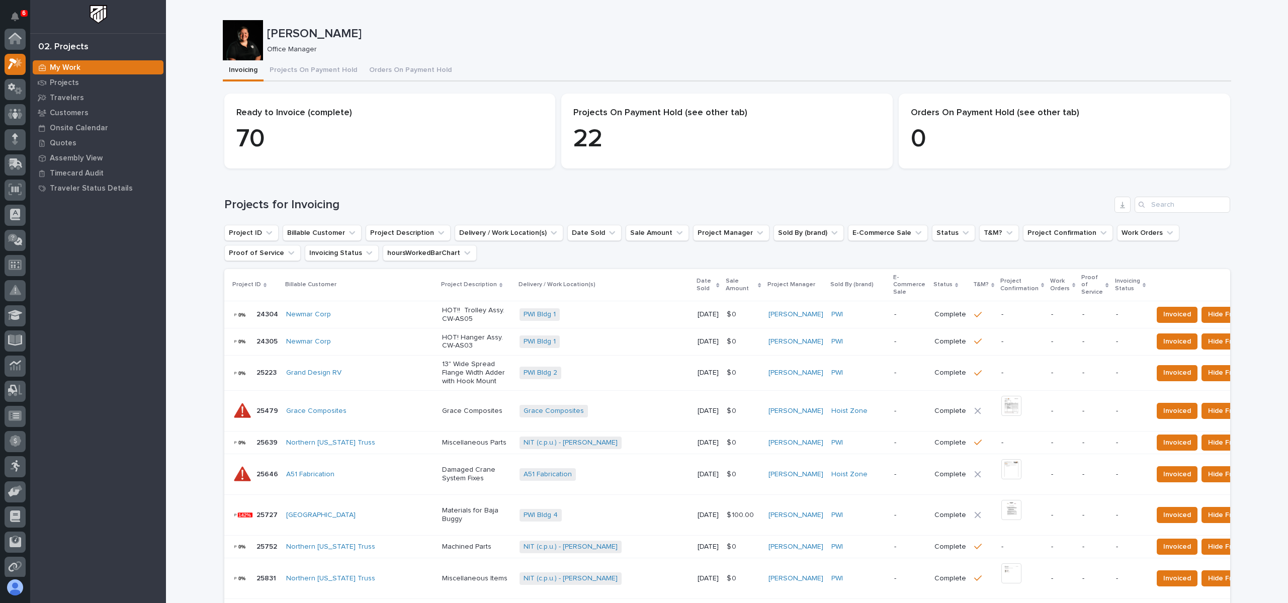
scroll to position [25, 0]
click at [284, 64] on button "Projects On Payment Hold" at bounding box center [314, 70] width 100 height 21
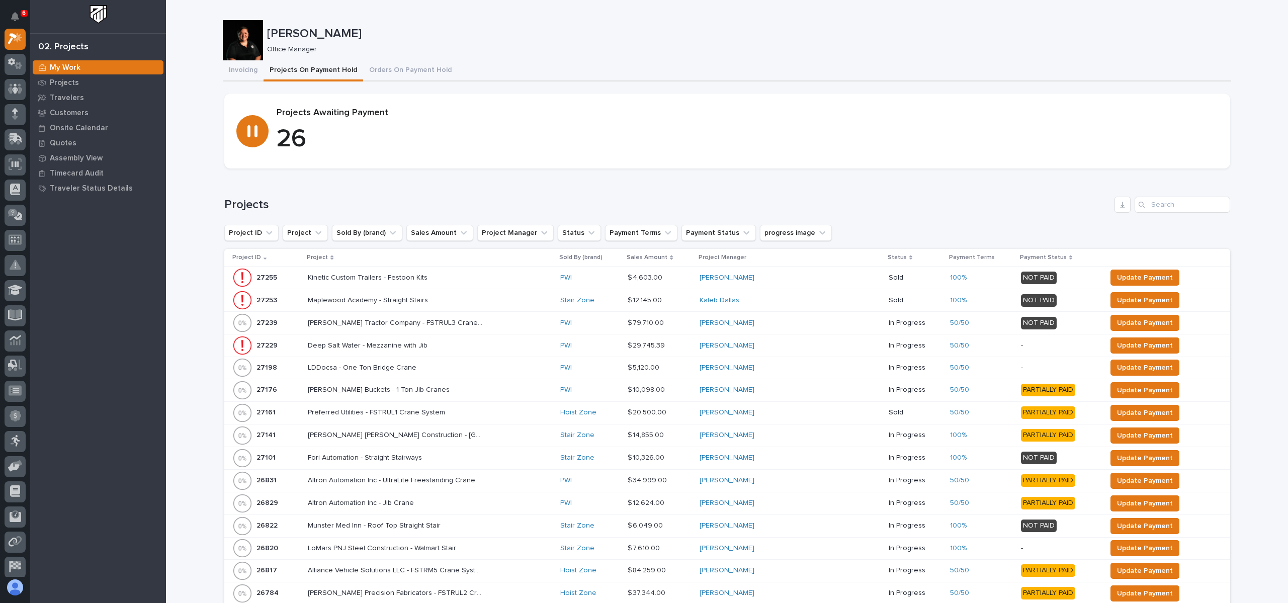
click at [323, 256] on p "Project" at bounding box center [317, 257] width 21 height 11
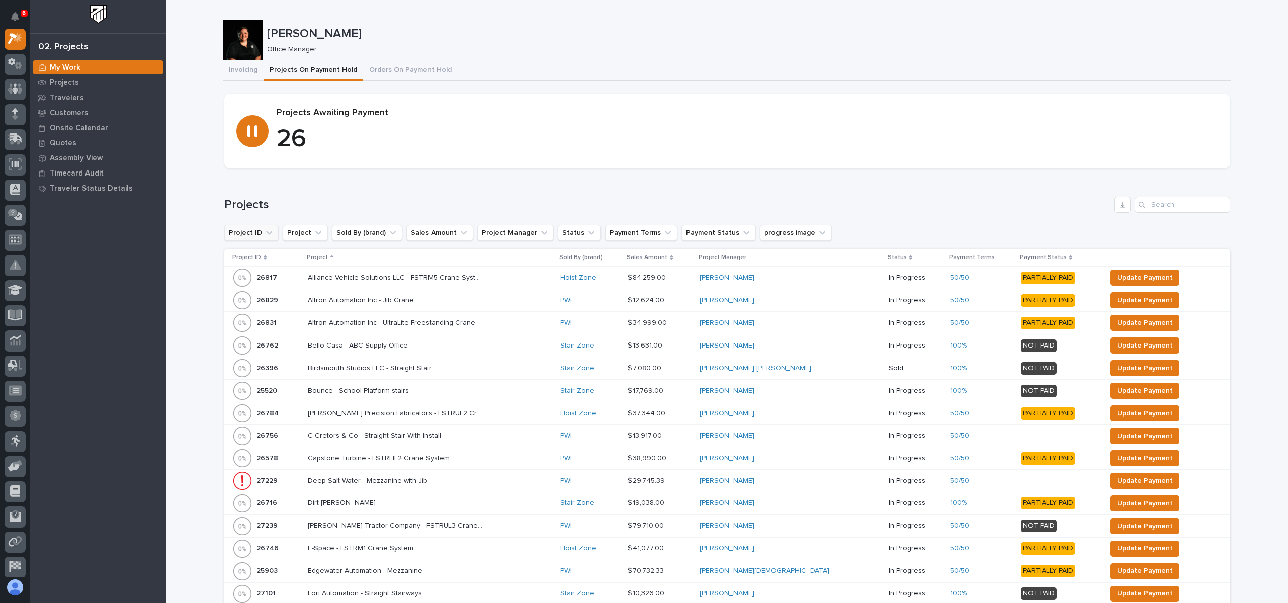
scroll to position [364, 0]
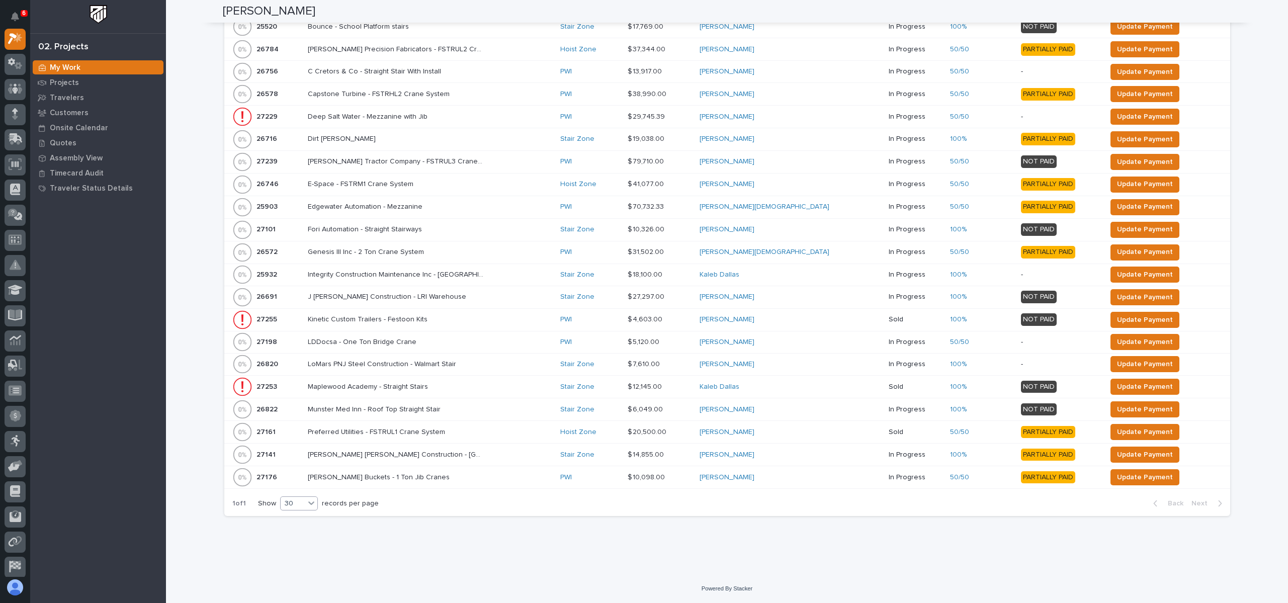
click at [306, 506] on icon at bounding box center [311, 503] width 10 height 10
click at [293, 535] on div "30" at bounding box center [293, 541] width 37 height 12
click at [357, 531] on div "Loading... Saving… Loading... Saving… Kendra Gingerich Kendra Gingerich Office …" at bounding box center [727, 92] width 1018 height 913
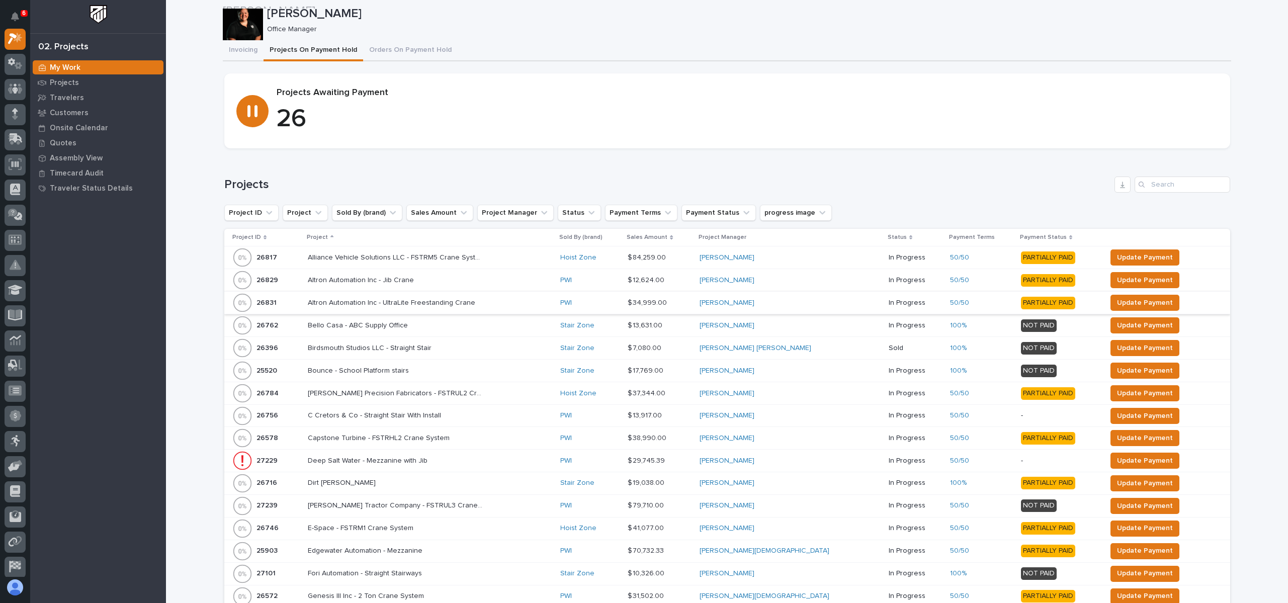
scroll to position [0, 0]
